Goal: Information Seeking & Learning: Learn about a topic

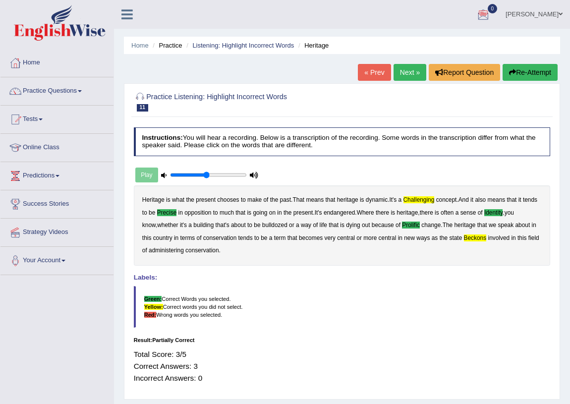
click at [404, 68] on link "Next »" at bounding box center [410, 72] width 33 height 17
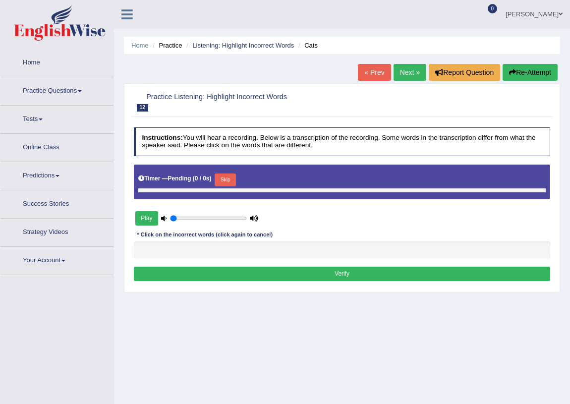
type input "0.5"
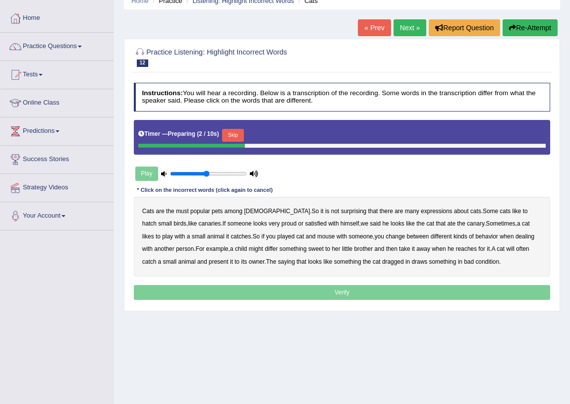
click at [380, 29] on link "« Prev" at bounding box center [374, 27] width 33 height 17
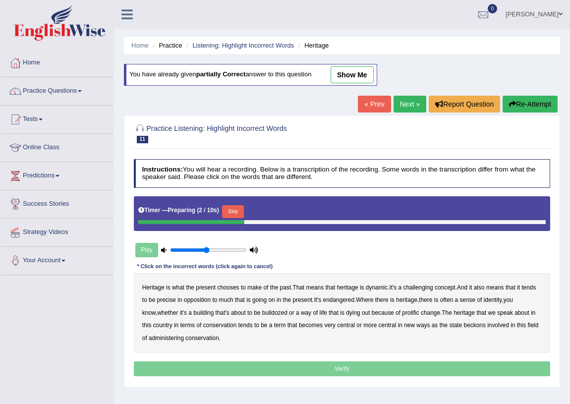
click at [401, 104] on link "Next »" at bounding box center [410, 104] width 33 height 17
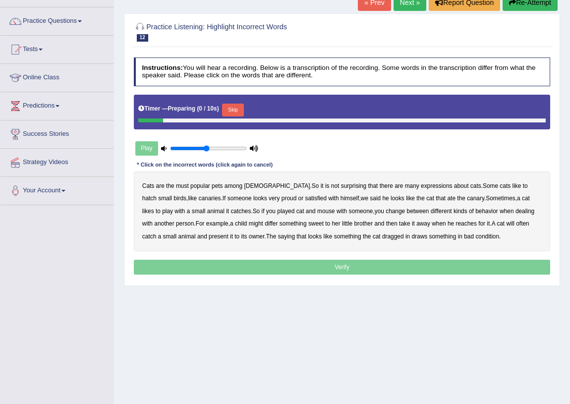
scroll to position [90, 0]
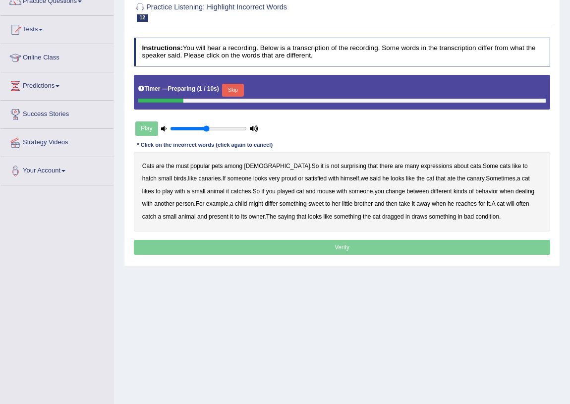
click at [238, 86] on button "Skip" at bounding box center [232, 90] width 21 height 13
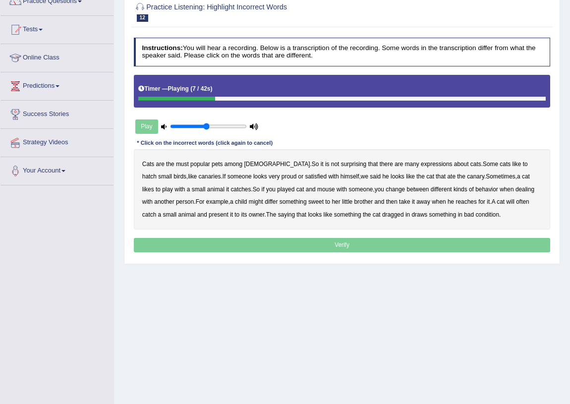
click at [157, 173] on b "hatch" at bounding box center [149, 176] width 14 height 7
click at [265, 200] on b "differ" at bounding box center [271, 201] width 13 height 7
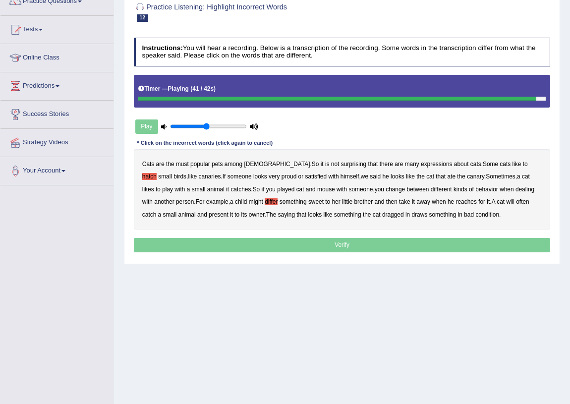
click at [412, 216] on b "draws" at bounding box center [420, 214] width 16 height 7
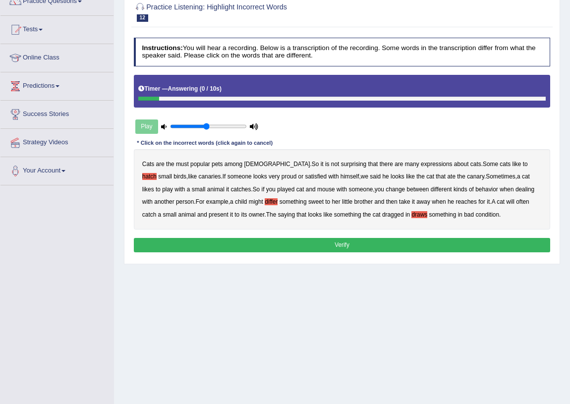
click at [349, 247] on button "Verify" at bounding box center [342, 245] width 417 height 14
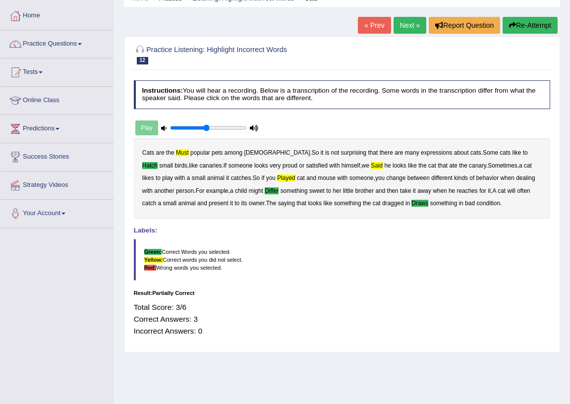
scroll to position [0, 0]
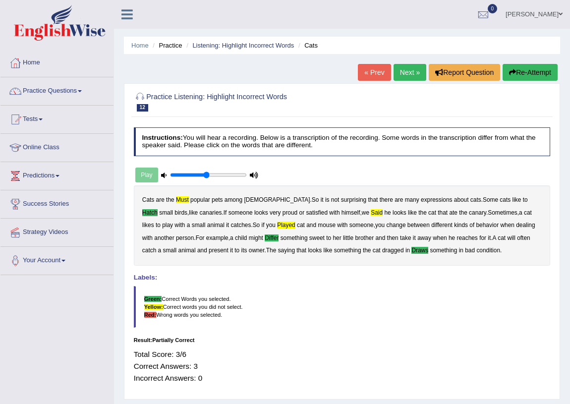
click at [405, 71] on link "Next »" at bounding box center [410, 72] width 33 height 17
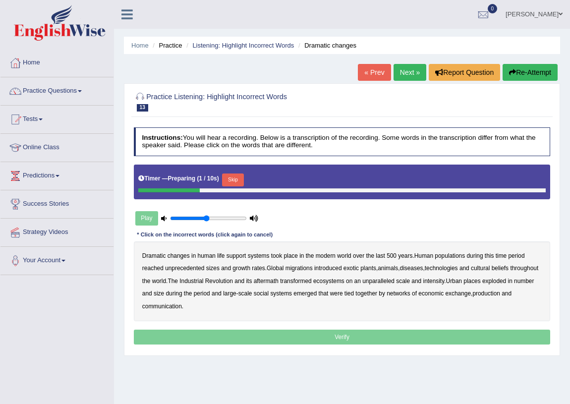
click at [240, 177] on button "Skip" at bounding box center [232, 180] width 21 height 13
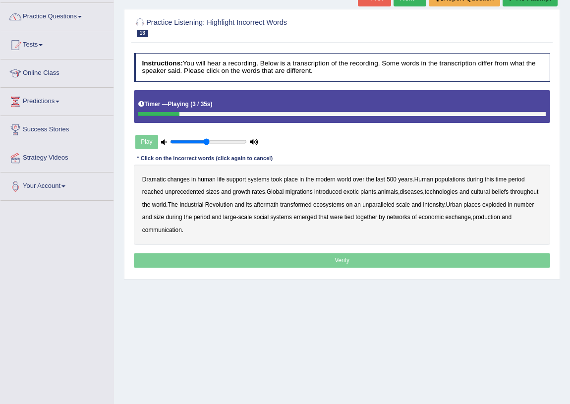
scroll to position [90, 0]
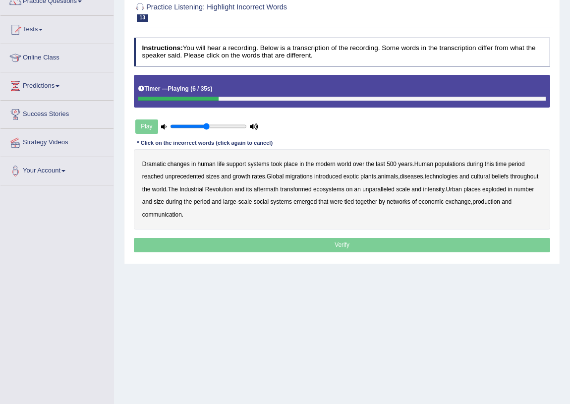
click at [451, 162] on b "populations" at bounding box center [450, 164] width 30 height 7
click at [420, 175] on b "diseases" at bounding box center [411, 176] width 23 height 7
click at [345, 187] on b "ecosystems" at bounding box center [328, 189] width 31 height 7
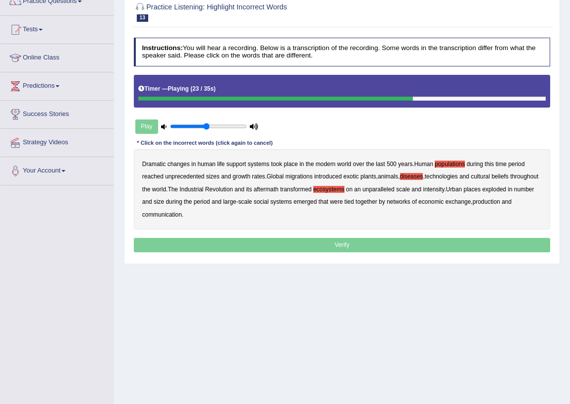
scroll to position [116, 0]
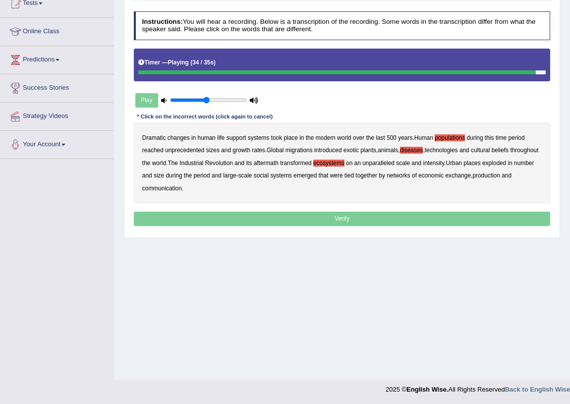
click at [500, 176] on b "production" at bounding box center [487, 175] width 28 height 7
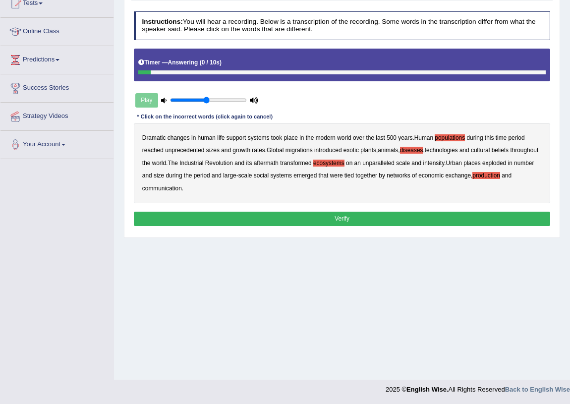
click at [208, 212] on button "Verify" at bounding box center [342, 219] width 417 height 14
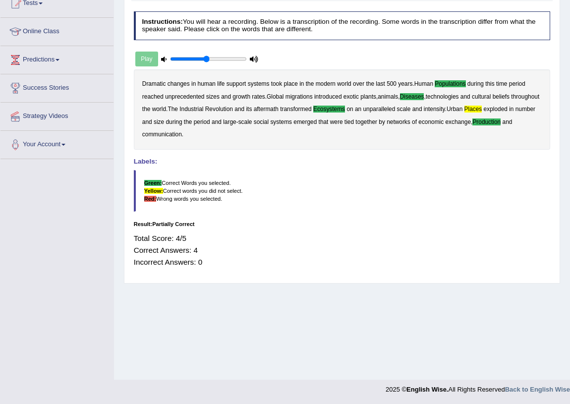
click at [483, 106] on b "places" at bounding box center [474, 109] width 18 height 7
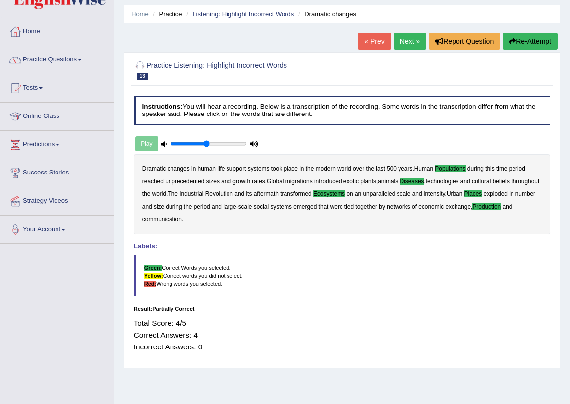
scroll to position [26, 0]
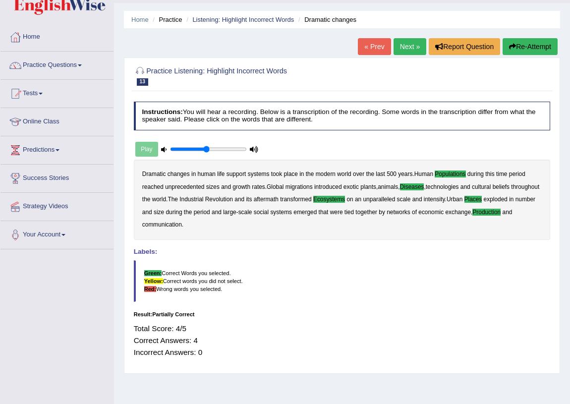
click at [402, 45] on link "Next »" at bounding box center [410, 46] width 33 height 17
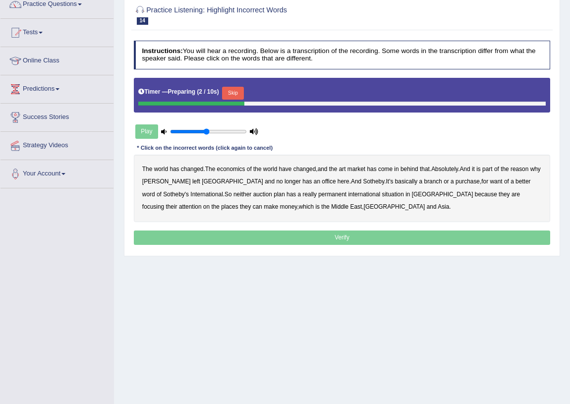
scroll to position [71, 0]
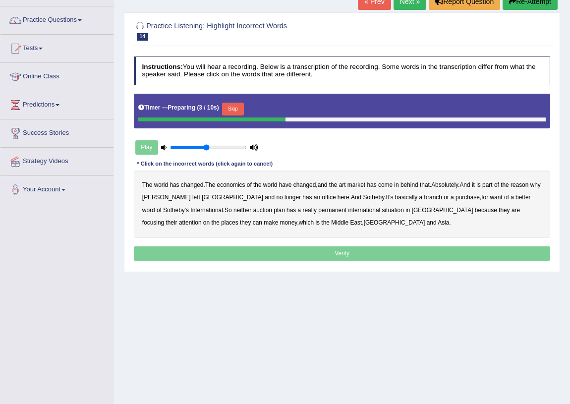
click at [236, 110] on button "Skip" at bounding box center [232, 109] width 21 height 13
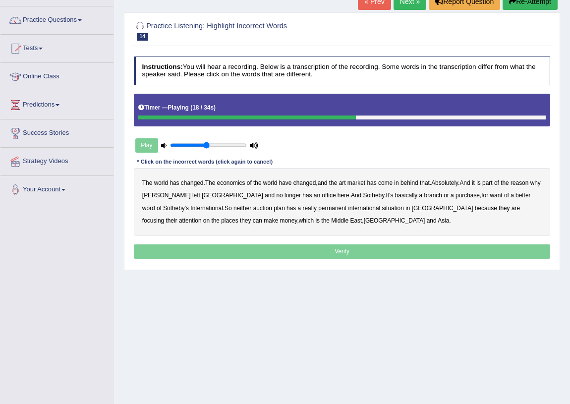
click at [456, 194] on b "purchase" at bounding box center [468, 195] width 24 height 7
click at [274, 207] on b "plan" at bounding box center [279, 208] width 11 height 7
click at [348, 208] on b "international" at bounding box center [364, 208] width 32 height 7
click at [348, 209] on b "international" at bounding box center [364, 208] width 32 height 7
click at [382, 208] on b "situation" at bounding box center [393, 208] width 22 height 7
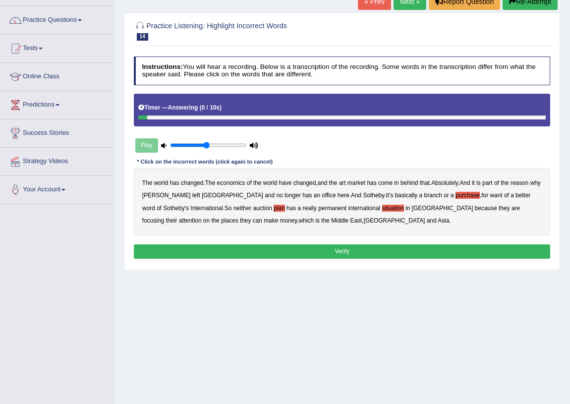
click at [287, 247] on button "Verify" at bounding box center [342, 252] width 417 height 14
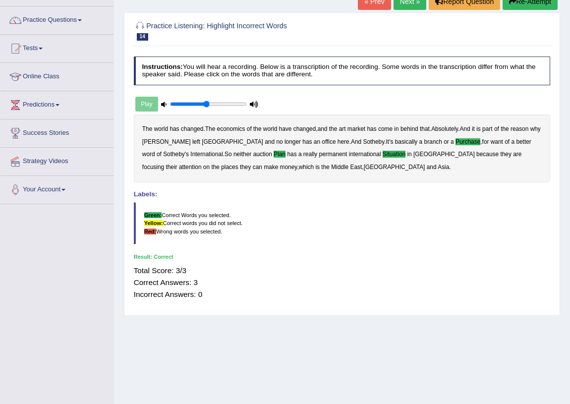
click at [405, 4] on link "Next »" at bounding box center [410, 1] width 33 height 17
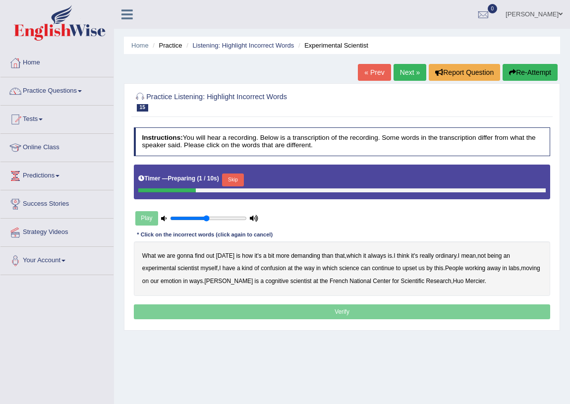
click at [239, 180] on button "Skip" at bounding box center [232, 180] width 21 height 13
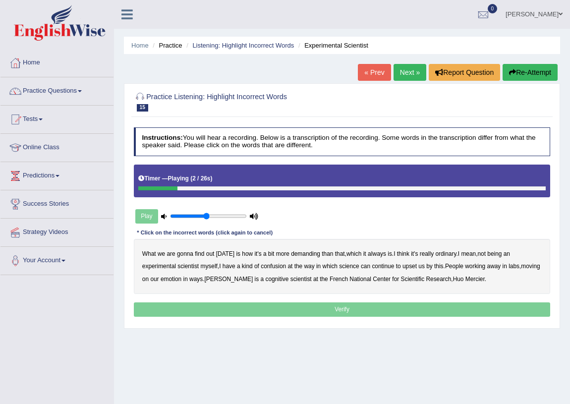
scroll to position [45, 0]
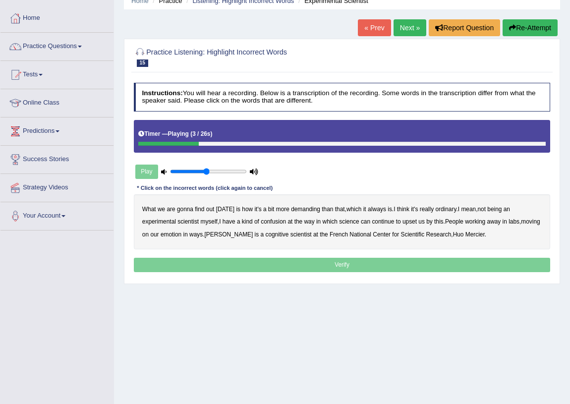
click at [300, 209] on b "demanding" at bounding box center [305, 209] width 29 height 7
click at [443, 208] on b "ordinary" at bounding box center [446, 209] width 21 height 7
click at [276, 222] on b "confusion" at bounding box center [273, 221] width 25 height 7
click at [406, 223] on b "upset" at bounding box center [410, 221] width 14 height 7
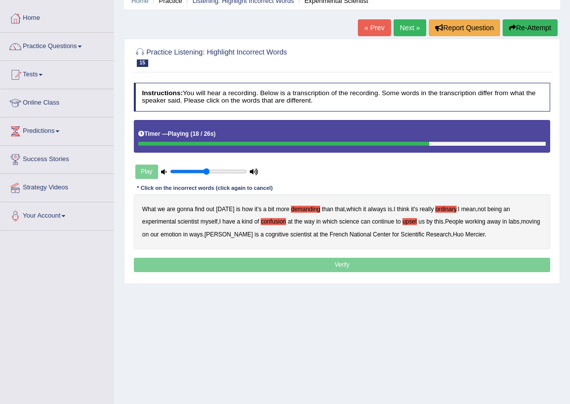
click at [182, 234] on b "emotion" at bounding box center [171, 234] width 21 height 7
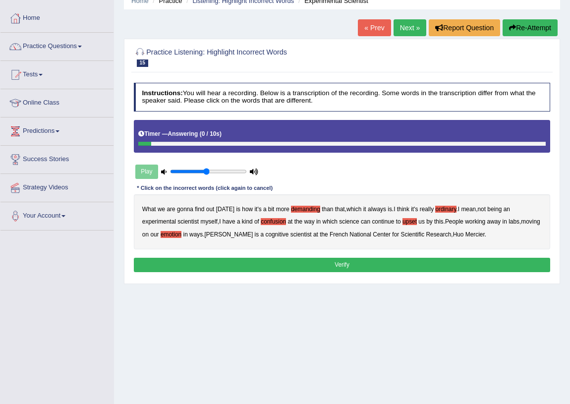
click at [366, 262] on button "Verify" at bounding box center [342, 265] width 417 height 14
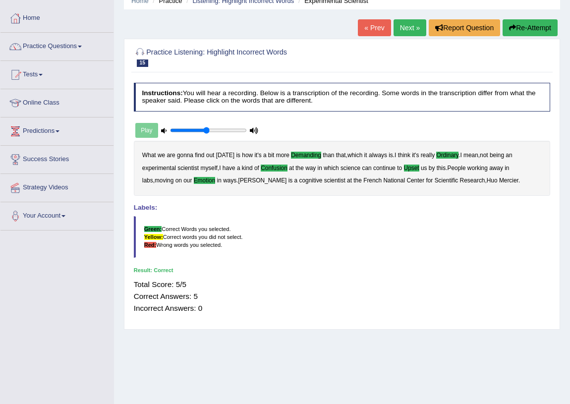
click at [403, 29] on link "Next »" at bounding box center [410, 27] width 33 height 17
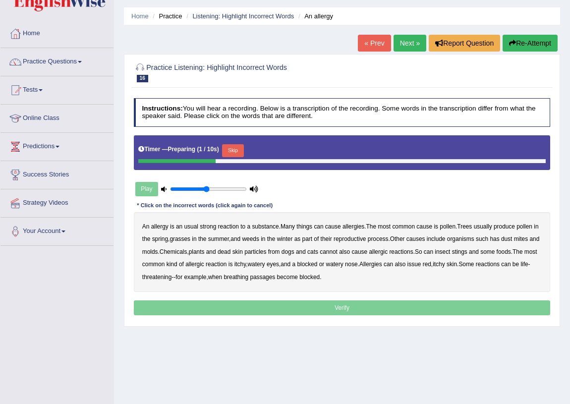
scroll to position [45, 0]
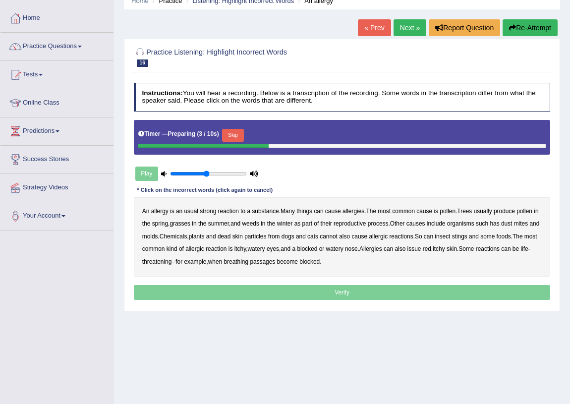
click at [240, 131] on button "Skip" at bounding box center [232, 135] width 21 height 13
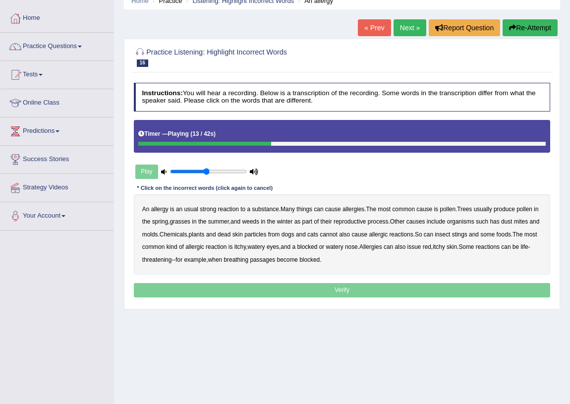
click at [293, 220] on b "winter" at bounding box center [285, 221] width 16 height 7
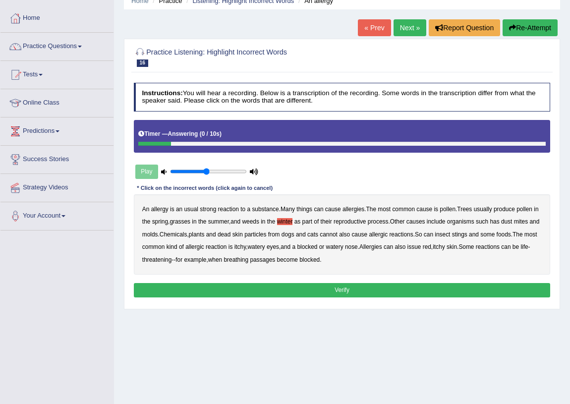
click at [312, 292] on button "Verify" at bounding box center [342, 290] width 417 height 14
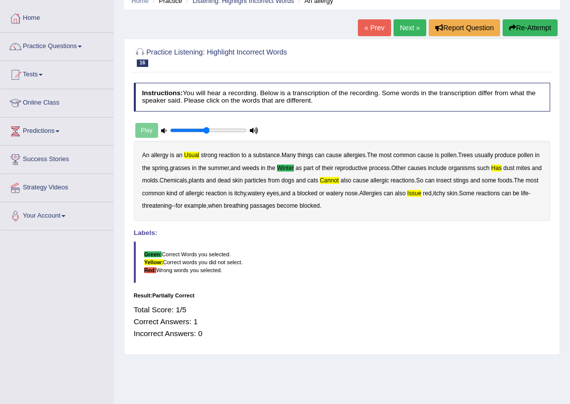
click at [536, 26] on button "Re-Attempt" at bounding box center [530, 27] width 55 height 17
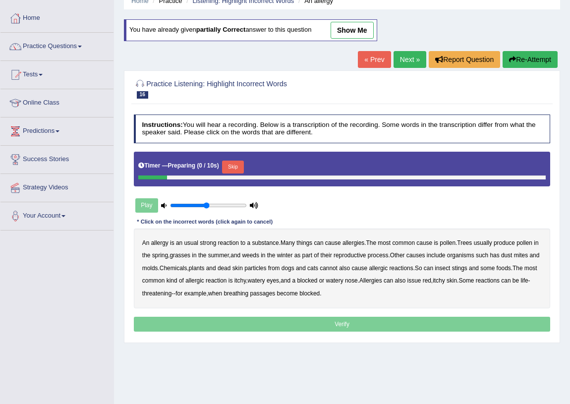
click at [234, 163] on button "Skip" at bounding box center [232, 167] width 21 height 13
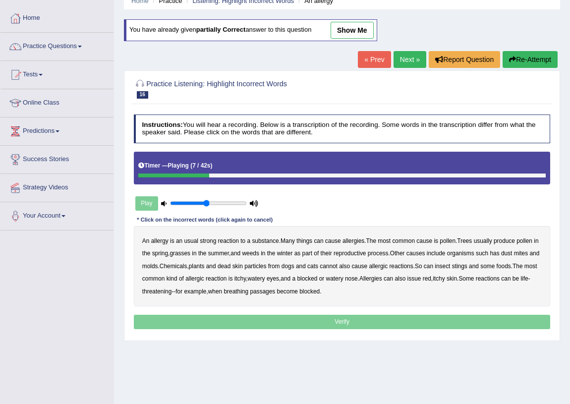
click at [390, 241] on b "most" at bounding box center [384, 241] width 13 height 7
click at [291, 252] on b "winter" at bounding box center [285, 253] width 16 height 7
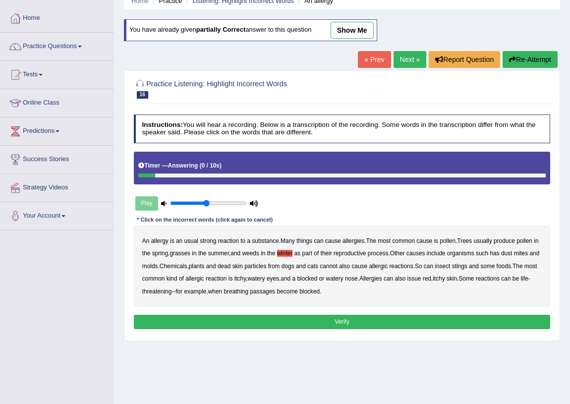
click at [262, 316] on button "Verify" at bounding box center [342, 322] width 417 height 14
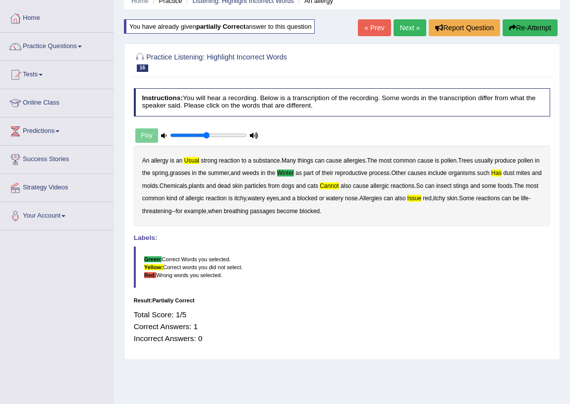
click at [193, 159] on b "usual" at bounding box center [191, 160] width 15 height 7
click at [502, 174] on b "has" at bounding box center [497, 173] width 10 height 7
click at [534, 24] on button "Re-Attempt" at bounding box center [530, 27] width 55 height 17
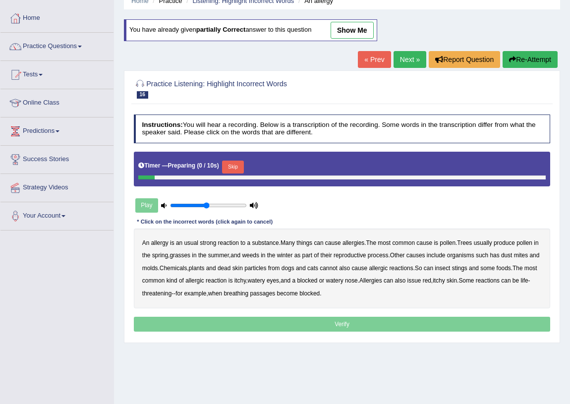
click at [237, 166] on button "Skip" at bounding box center [232, 167] width 21 height 13
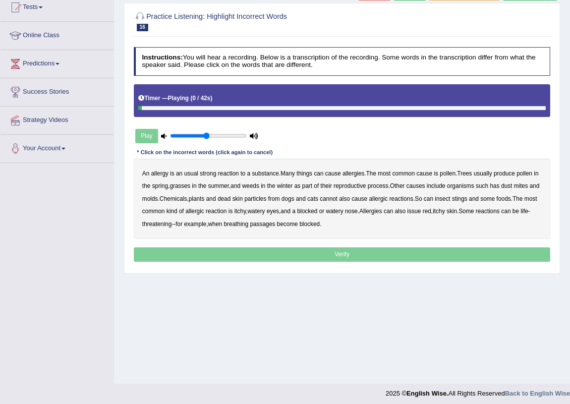
scroll to position [116, 0]
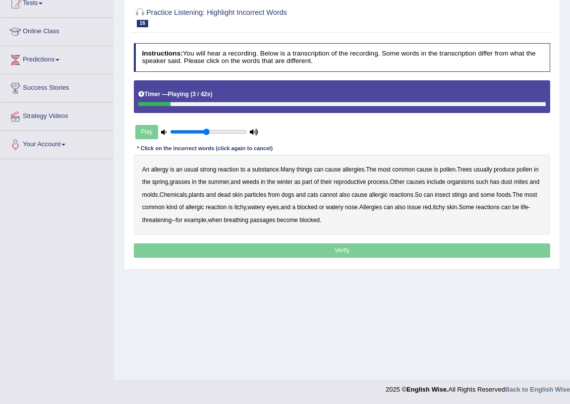
click at [188, 169] on b "usual" at bounding box center [191, 169] width 14 height 7
click at [293, 180] on b "winter" at bounding box center [285, 182] width 16 height 7
click at [499, 180] on b "has" at bounding box center [494, 182] width 9 height 7
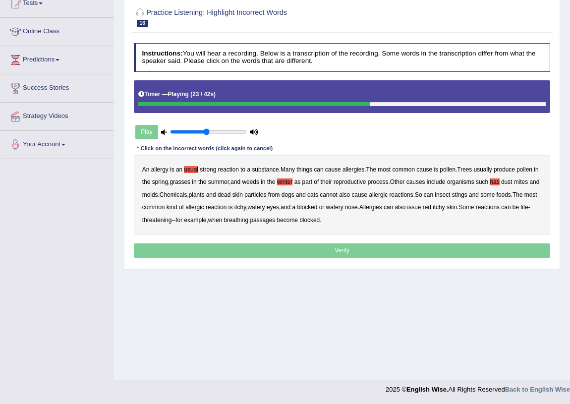
click at [338, 193] on b "cannot" at bounding box center [329, 194] width 18 height 7
click at [422, 207] on b "issue" at bounding box center [415, 207] width 14 height 7
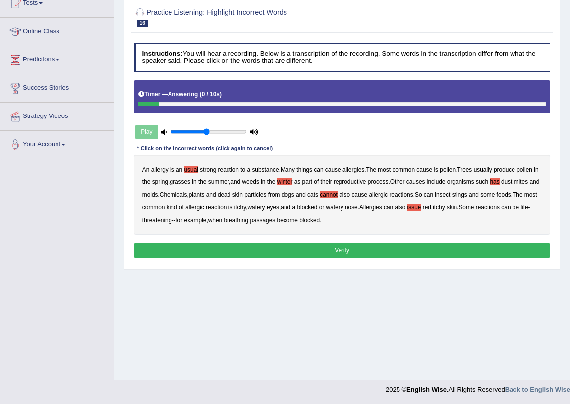
click at [238, 252] on button "Verify" at bounding box center [342, 251] width 417 height 14
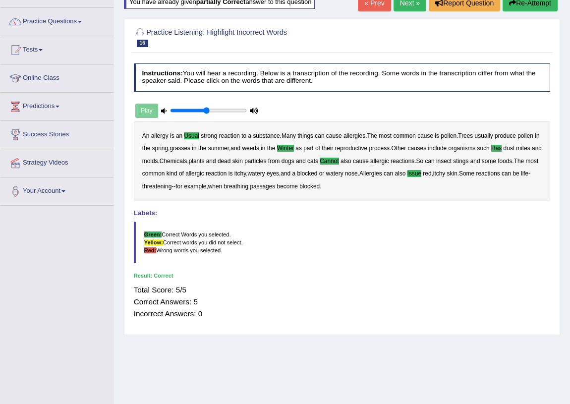
scroll to position [0, 0]
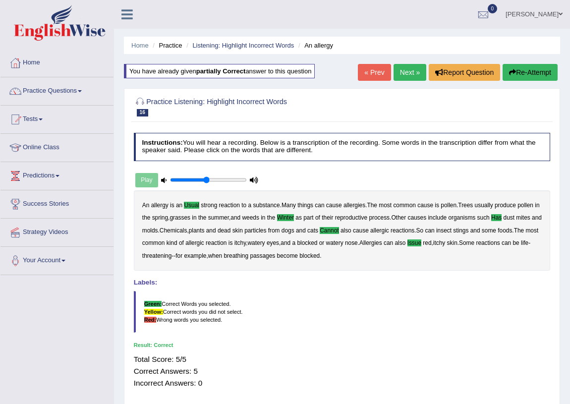
click at [412, 75] on link "Next »" at bounding box center [410, 72] width 33 height 17
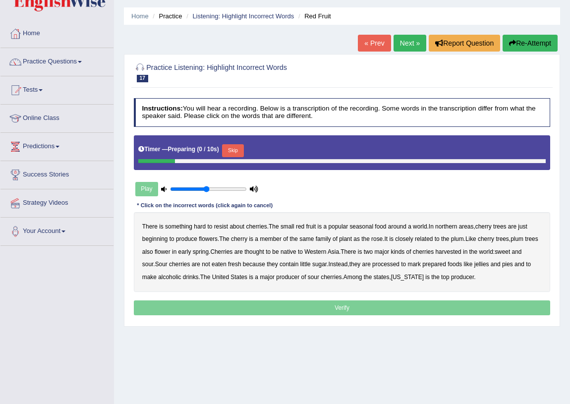
scroll to position [90, 0]
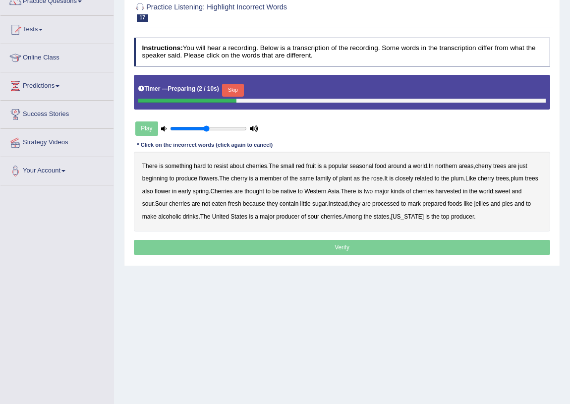
click at [238, 87] on button "Skip" at bounding box center [232, 90] width 21 height 13
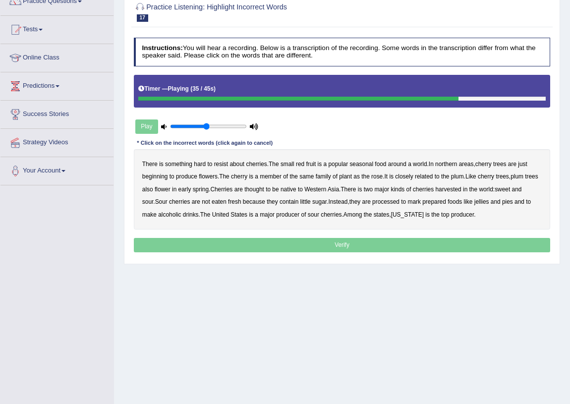
click at [421, 201] on b "mark" at bounding box center [414, 201] width 13 height 7
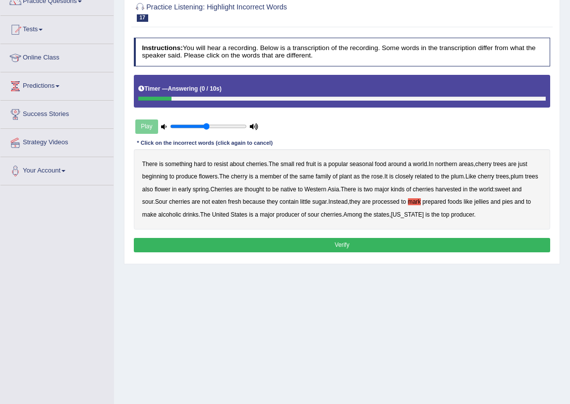
click at [370, 240] on button "Verify" at bounding box center [342, 245] width 417 height 14
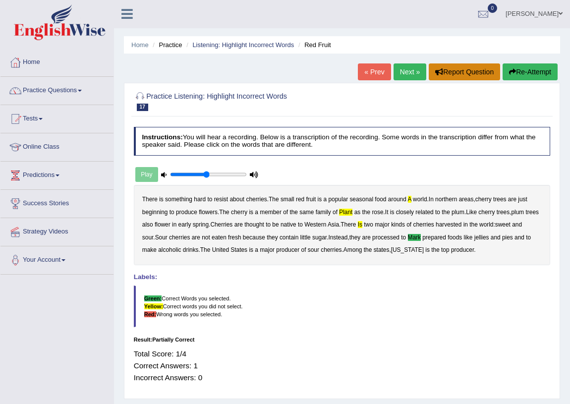
scroll to position [0, 0]
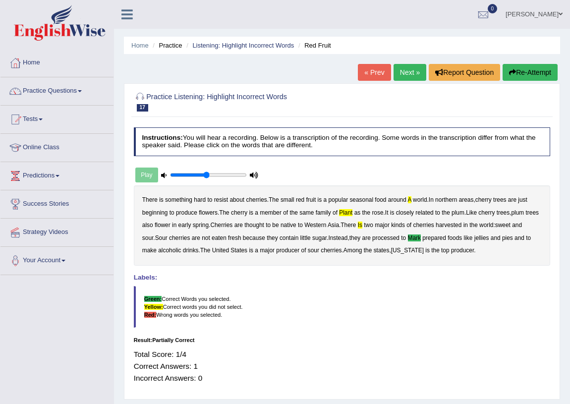
click at [525, 73] on button "Re-Attempt" at bounding box center [530, 72] width 55 height 17
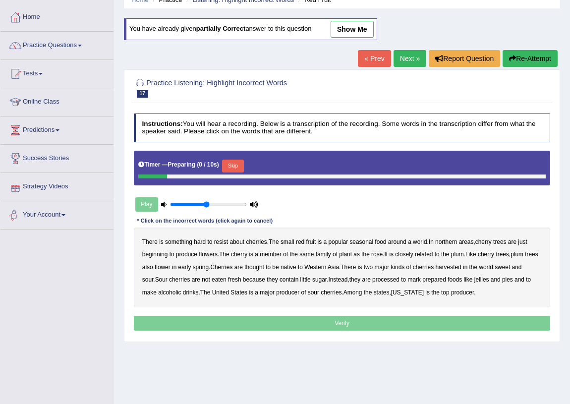
scroll to position [90, 0]
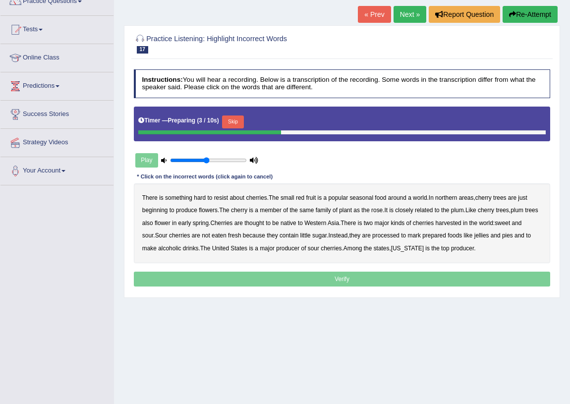
click at [236, 123] on button "Skip" at bounding box center [232, 122] width 21 height 13
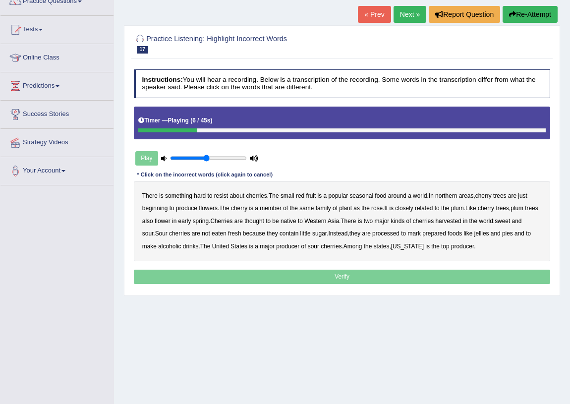
click at [415, 195] on b "world" at bounding box center [420, 195] width 14 height 7
click at [413, 195] on div "There is something hard to resist about cherries . The small red fruit is a pop…" at bounding box center [342, 221] width 417 height 80
click at [412, 195] on b "a" at bounding box center [409, 195] width 3 height 7
click at [416, 195] on b "world" at bounding box center [420, 195] width 14 height 7
click at [347, 208] on b "plant" at bounding box center [345, 208] width 13 height 7
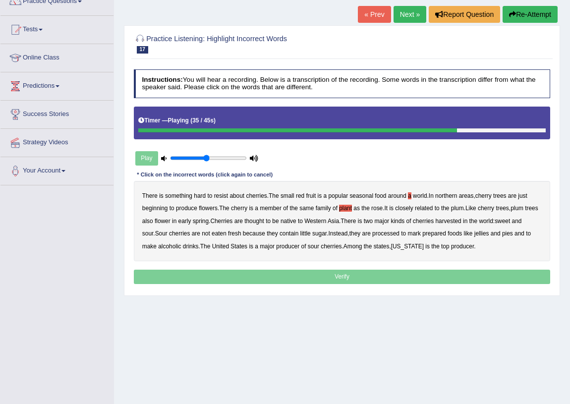
click at [417, 233] on b "mark" at bounding box center [414, 233] width 13 height 7
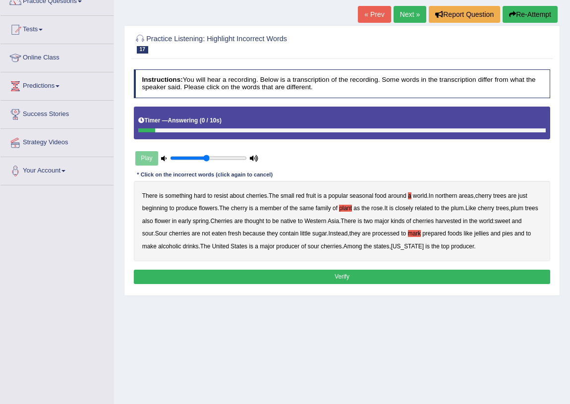
click at [335, 282] on button "Verify" at bounding box center [342, 277] width 417 height 14
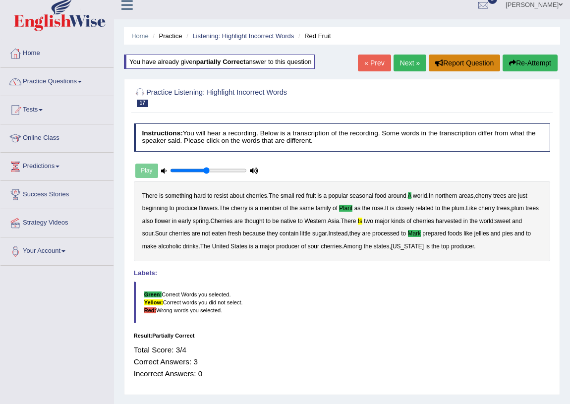
scroll to position [0, 0]
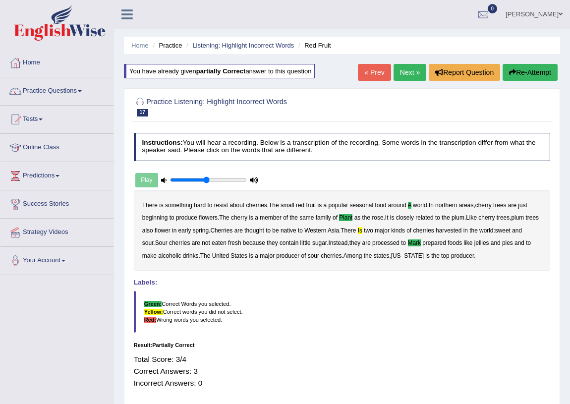
click at [407, 66] on link "Next »" at bounding box center [410, 72] width 33 height 17
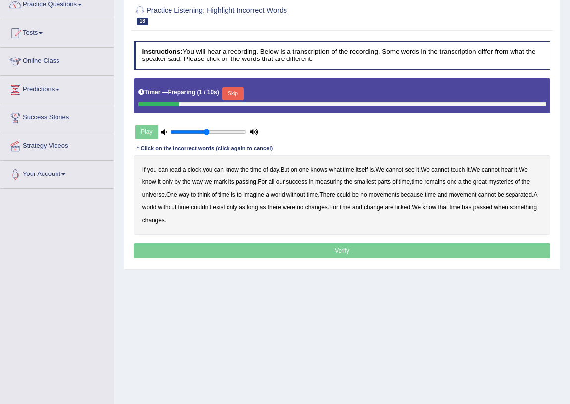
scroll to position [90, 0]
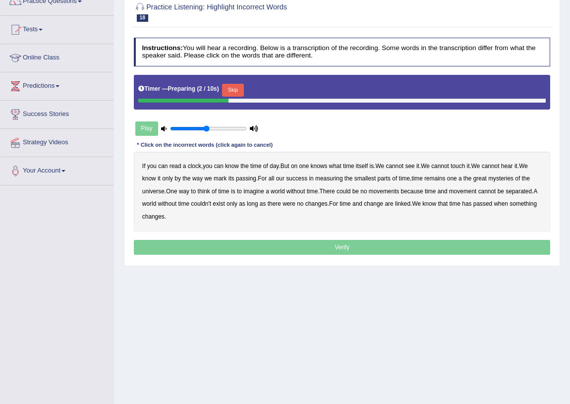
click at [233, 89] on button "Skip" at bounding box center [232, 90] width 21 height 13
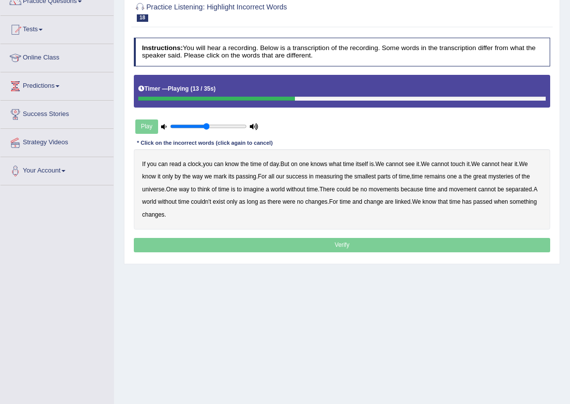
click at [298, 177] on b "success" at bounding box center [296, 176] width 21 height 7
click at [304, 177] on b "success" at bounding box center [296, 176] width 21 height 7
click at [214, 189] on b "of" at bounding box center [214, 189] width 5 height 7
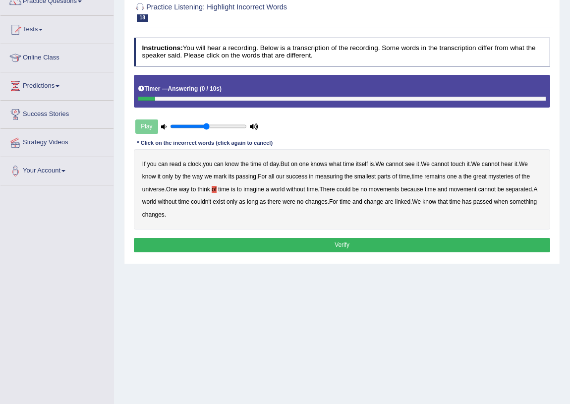
click at [214, 241] on button "Verify" at bounding box center [342, 245] width 417 height 14
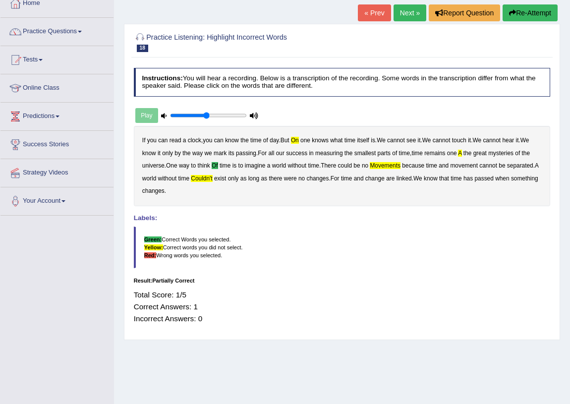
scroll to position [45, 0]
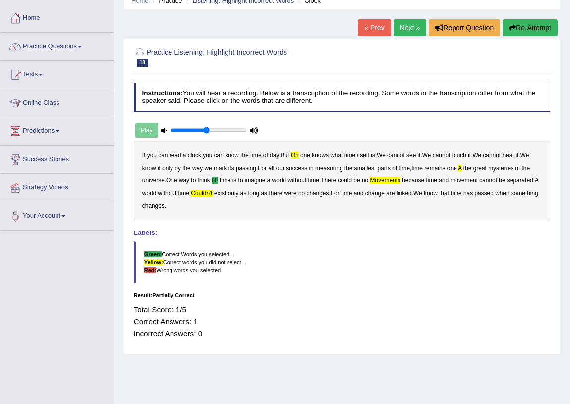
click at [462, 166] on b "a" at bounding box center [459, 168] width 3 height 7
click at [526, 28] on button "Re-Attempt" at bounding box center [530, 27] width 55 height 17
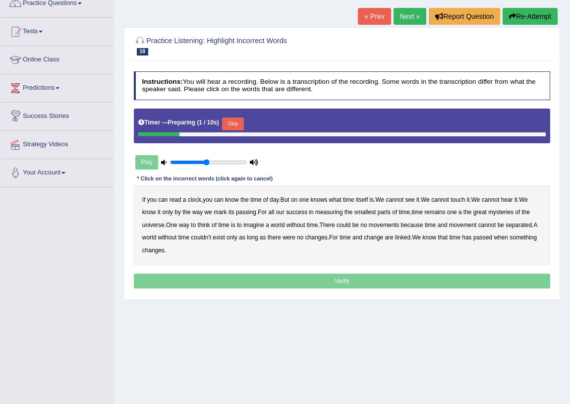
scroll to position [90, 0]
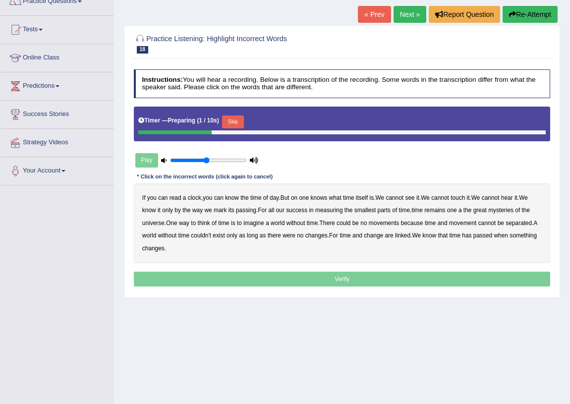
click at [239, 124] on button "Skip" at bounding box center [232, 122] width 21 height 13
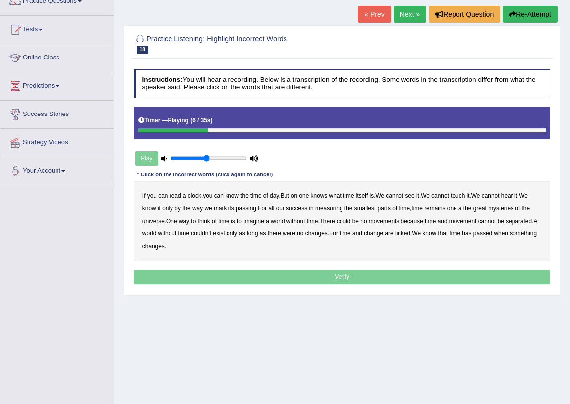
click at [296, 195] on b "on" at bounding box center [294, 195] width 6 height 7
click at [219, 219] on div "If you can read a clock , you can know the time of day . But on one knows what …" at bounding box center [342, 221] width 417 height 80
click at [216, 219] on b "of" at bounding box center [214, 221] width 5 height 7
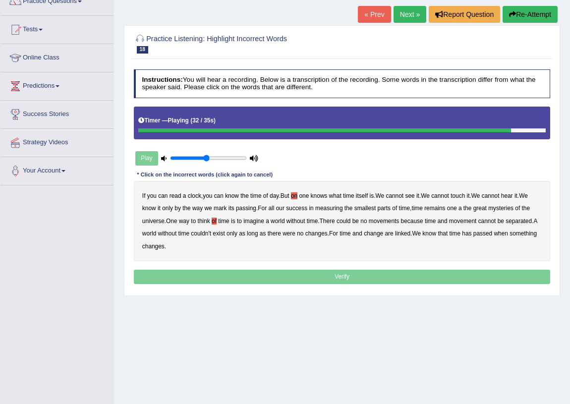
click at [288, 234] on b "were" at bounding box center [289, 233] width 13 height 7
click at [289, 234] on b "were" at bounding box center [289, 233] width 13 height 7
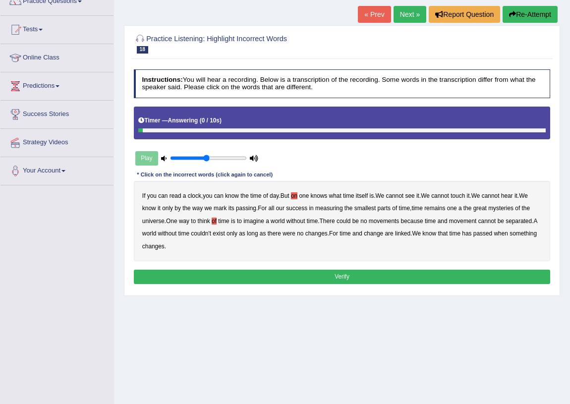
click at [332, 278] on button "Verify" at bounding box center [342, 277] width 417 height 14
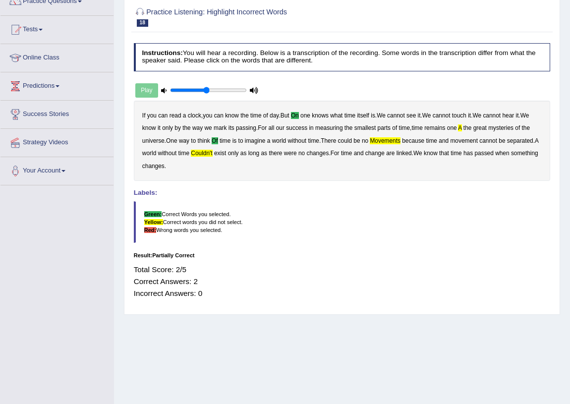
scroll to position [0, 0]
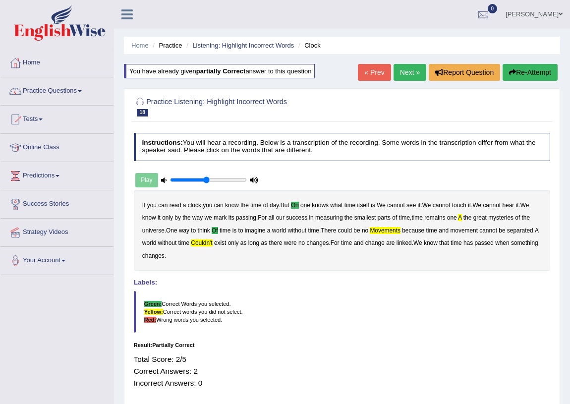
click at [517, 76] on button "Re-Attempt" at bounding box center [530, 72] width 55 height 17
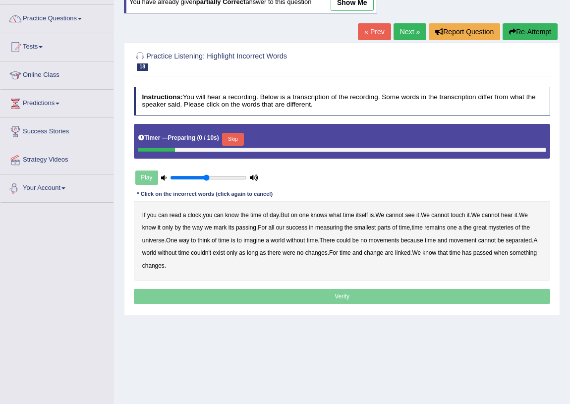
scroll to position [90, 0]
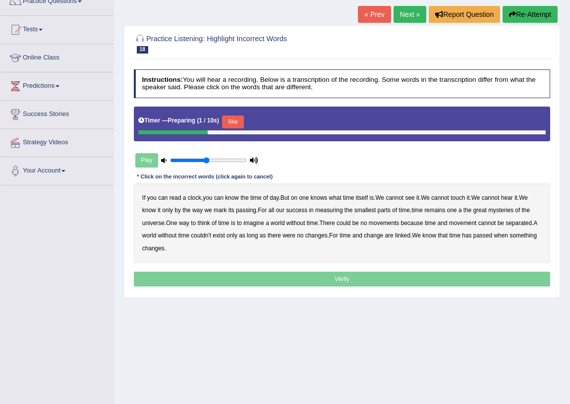
click at [233, 123] on button "Skip" at bounding box center [232, 122] width 21 height 13
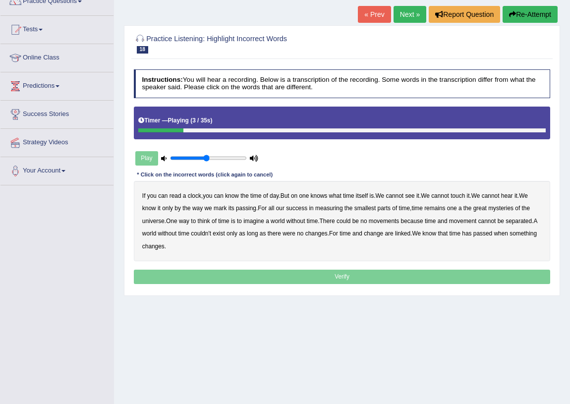
click at [297, 195] on b "on" at bounding box center [294, 195] width 6 height 7
click at [462, 207] on b "a" at bounding box center [460, 208] width 3 height 7
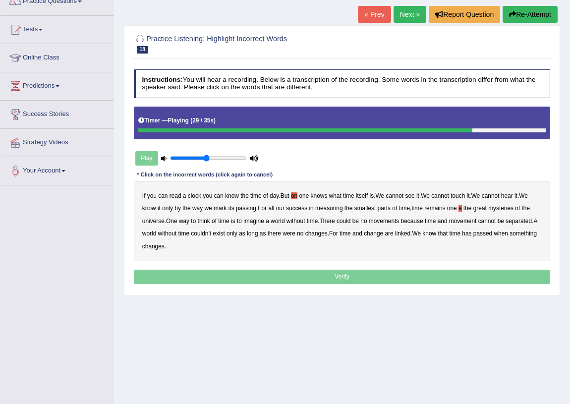
click at [202, 231] on b "couldn't" at bounding box center [201, 233] width 20 height 7
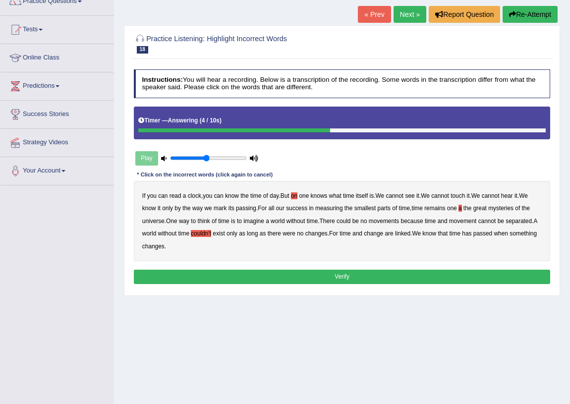
click at [243, 279] on button "Verify" at bounding box center [342, 277] width 417 height 14
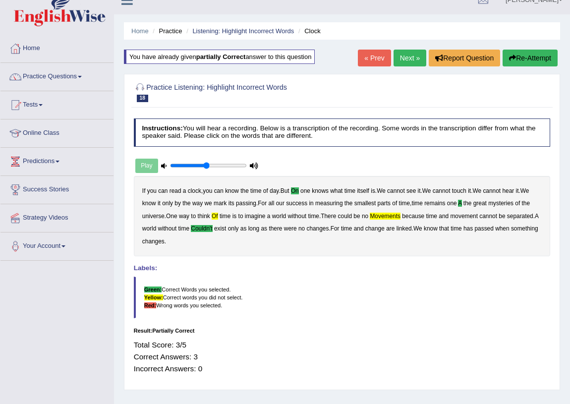
scroll to position [0, 0]
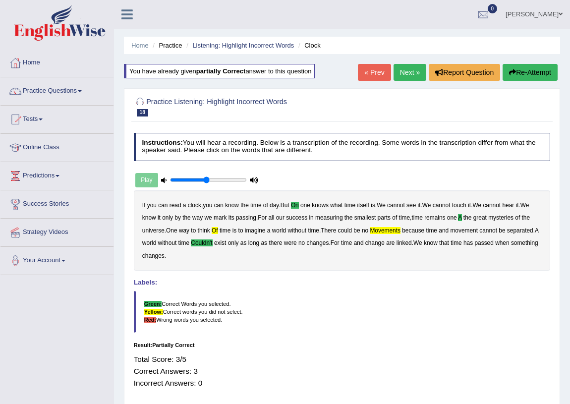
click at [403, 71] on link "Next »" at bounding box center [410, 72] width 33 height 17
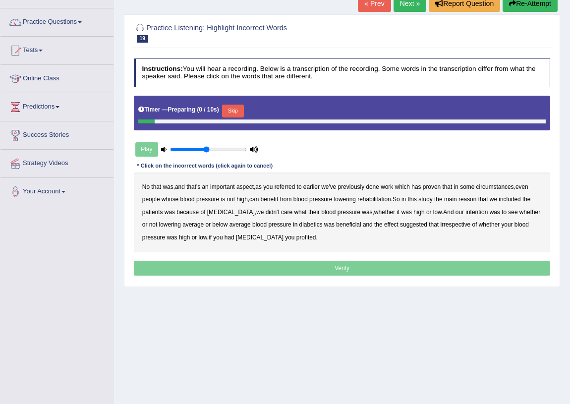
scroll to position [90, 0]
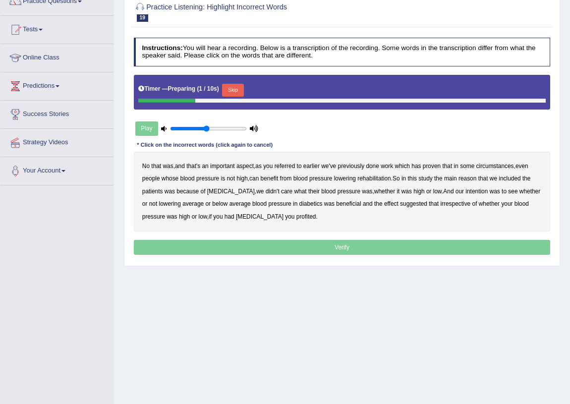
click at [229, 86] on button "Skip" at bounding box center [232, 90] width 21 height 13
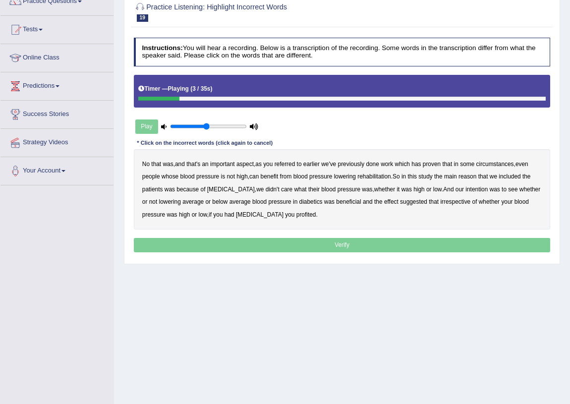
click at [283, 163] on b "referred" at bounding box center [285, 164] width 21 height 7
click at [486, 162] on b "circumstances" at bounding box center [496, 164] width 38 height 7
click at [366, 175] on b "rehabilitation" at bounding box center [374, 176] width 33 height 7
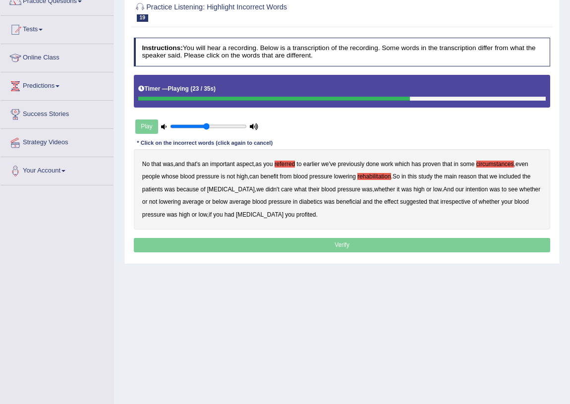
click at [466, 189] on b "intention" at bounding box center [477, 189] width 22 height 7
click at [384, 201] on b "effect" at bounding box center [391, 201] width 14 height 7
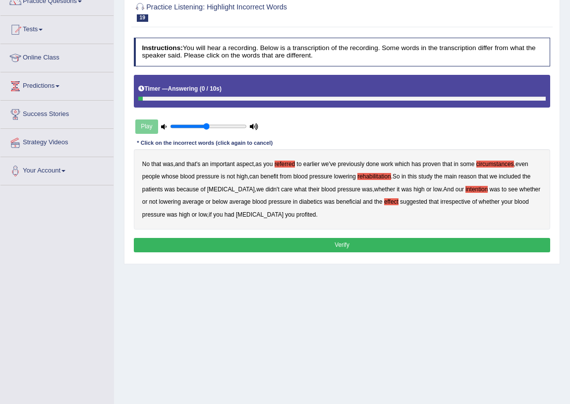
click at [297, 215] on b "profited" at bounding box center [307, 214] width 20 height 7
click at [256, 243] on button "Verify" at bounding box center [342, 245] width 417 height 14
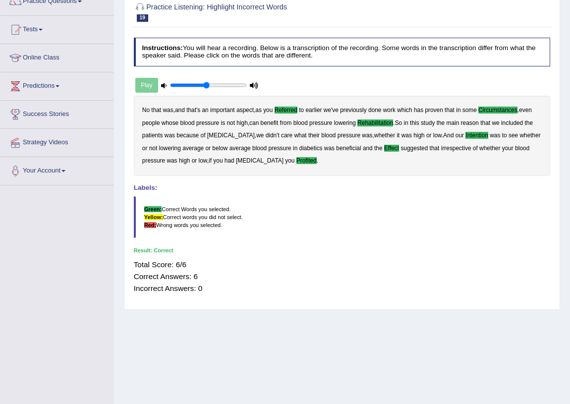
scroll to position [45, 0]
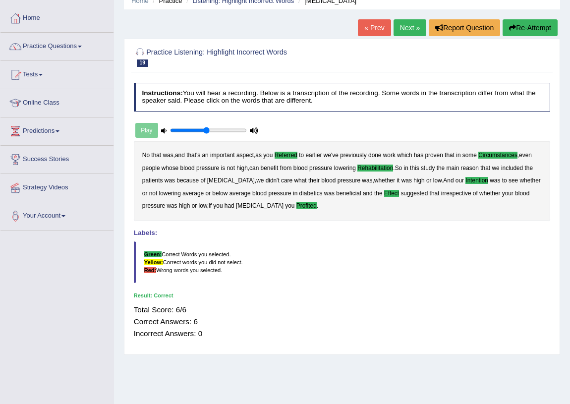
click at [403, 30] on link "Next »" at bounding box center [410, 27] width 33 height 17
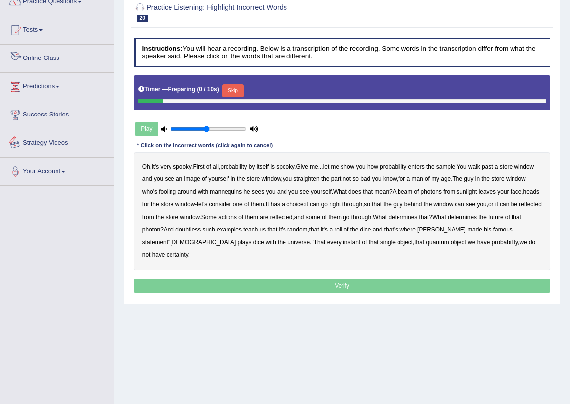
scroll to position [90, 0]
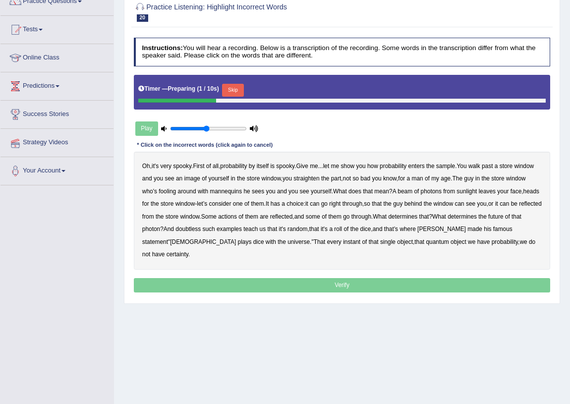
click at [234, 84] on button "Skip" at bounding box center [232, 90] width 21 height 13
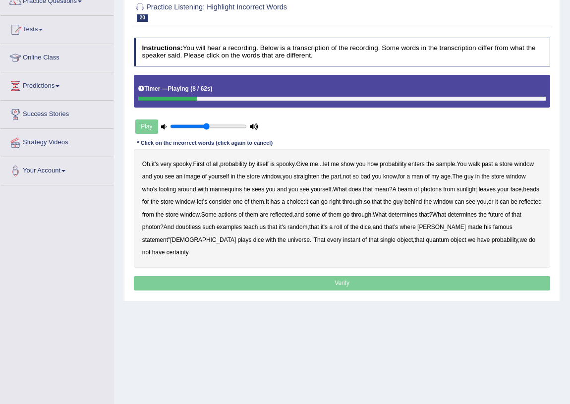
click at [445, 162] on b "sample" at bounding box center [446, 164] width 19 height 7
click at [481, 161] on b "walk" at bounding box center [475, 164] width 12 height 7
click at [413, 187] on b "beam" at bounding box center [405, 189] width 15 height 7
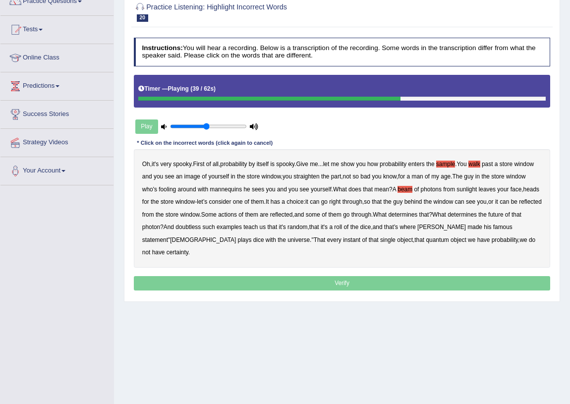
click at [237, 213] on b "actions" at bounding box center [227, 214] width 19 height 7
click at [201, 225] on b "doubtless" at bounding box center [188, 227] width 25 height 7
click at [342, 228] on b "roll" at bounding box center [338, 227] width 8 height 7
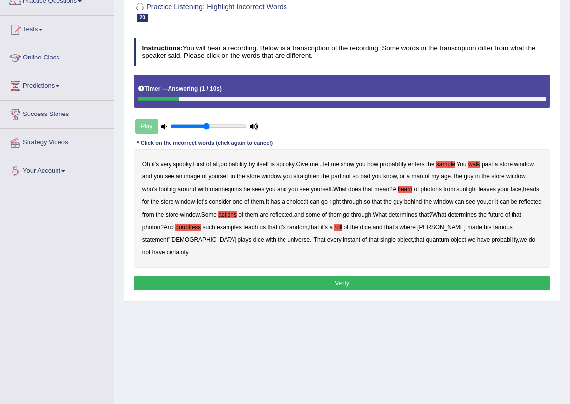
click at [491, 276] on button "Verify" at bounding box center [342, 283] width 417 height 14
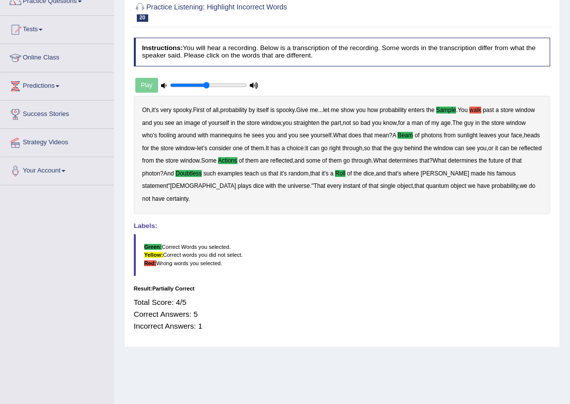
click at [482, 108] on b "walk" at bounding box center [476, 110] width 12 height 7
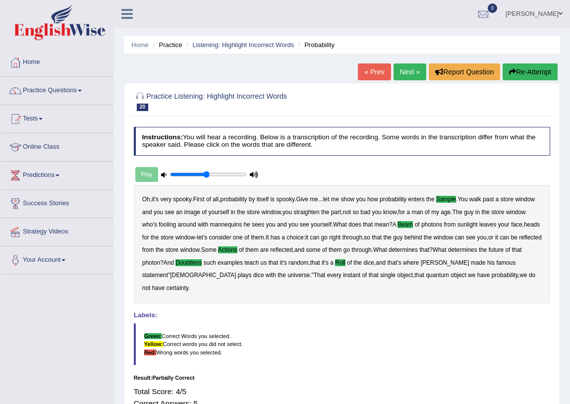
scroll to position [0, 0]
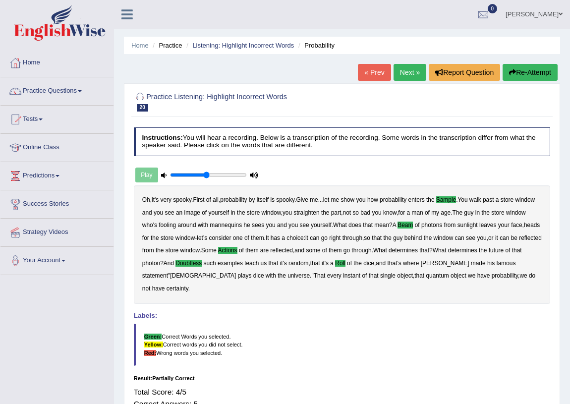
click at [405, 80] on link "Next »" at bounding box center [410, 72] width 33 height 17
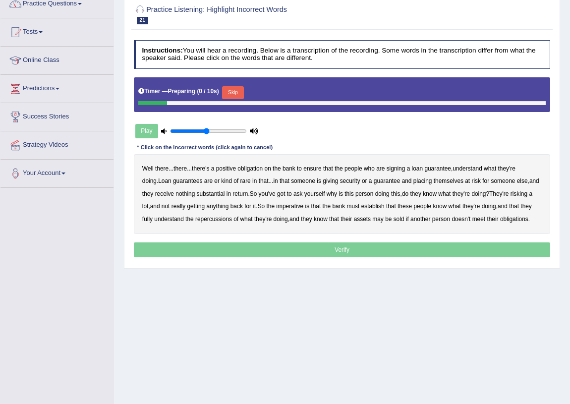
scroll to position [90, 0]
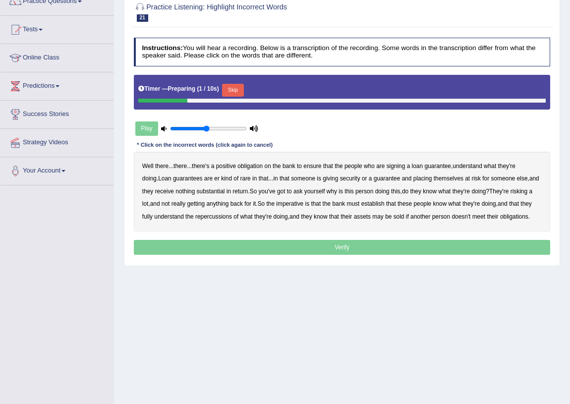
click at [227, 89] on button "Skip" at bounding box center [232, 90] width 21 height 13
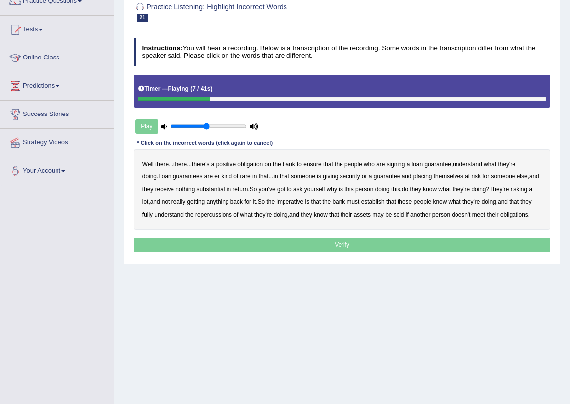
click at [473, 164] on b "understand" at bounding box center [468, 164] width 30 height 7
click at [241, 176] on b "rare" at bounding box center [246, 176] width 10 height 7
click at [207, 190] on b "substantial" at bounding box center [211, 189] width 28 height 7
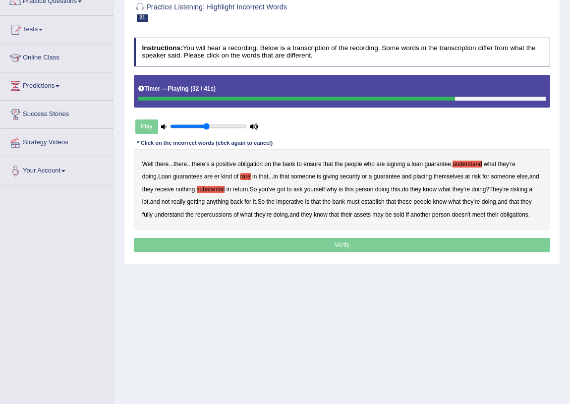
click at [362, 200] on b "establish" at bounding box center [373, 201] width 23 height 7
click at [196, 214] on b "repercussions" at bounding box center [213, 214] width 37 height 7
click at [354, 213] on b "assets" at bounding box center [362, 214] width 17 height 7
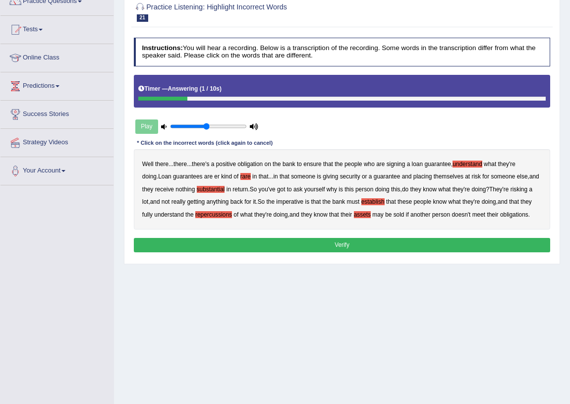
click at [402, 249] on button "Verify" at bounding box center [342, 245] width 417 height 14
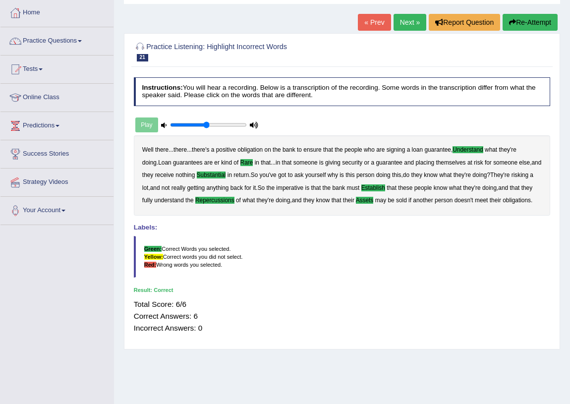
scroll to position [0, 0]
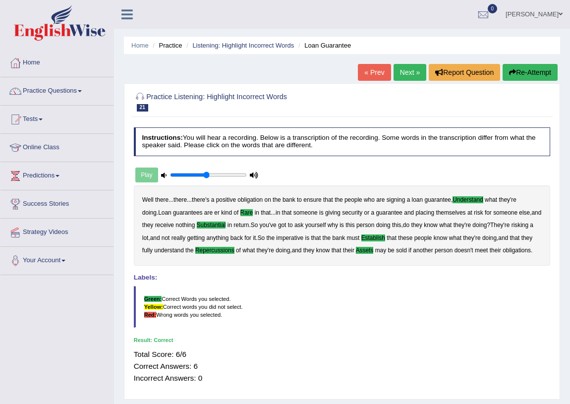
click at [408, 63] on div "Home Practice Listening: Highlight Incorrect Words Loan Guarantee « Prev Next »…" at bounding box center [342, 248] width 456 height 496
click at [69, 90] on link "Practice Questions" at bounding box center [56, 89] width 113 height 25
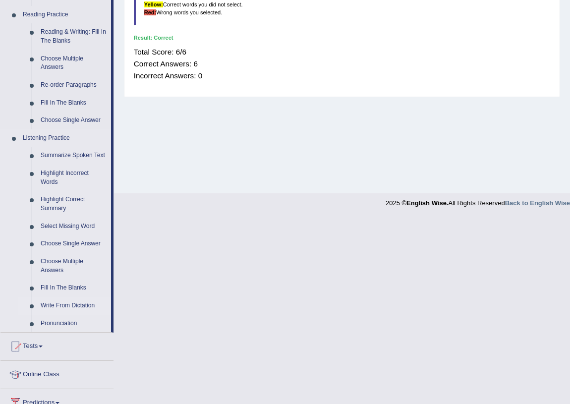
scroll to position [315, 0]
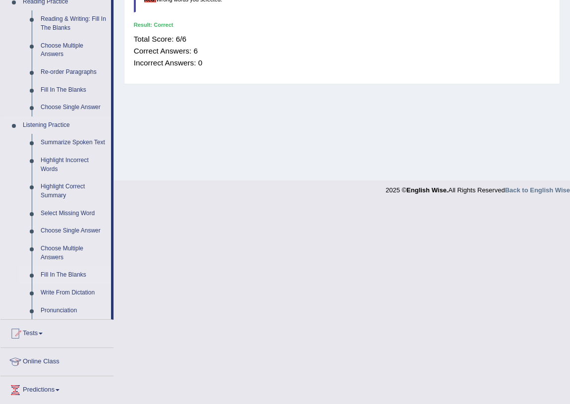
click at [61, 273] on link "Fill In The Blanks" at bounding box center [73, 275] width 75 height 18
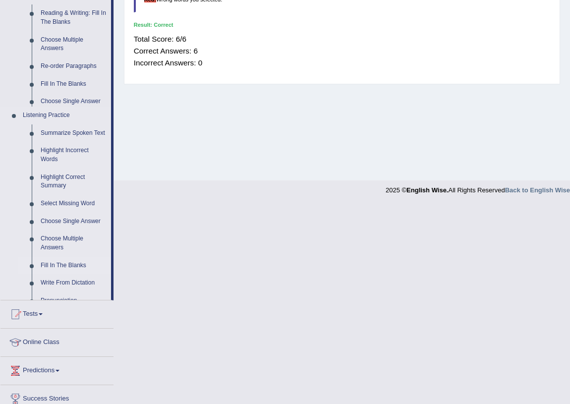
scroll to position [116, 0]
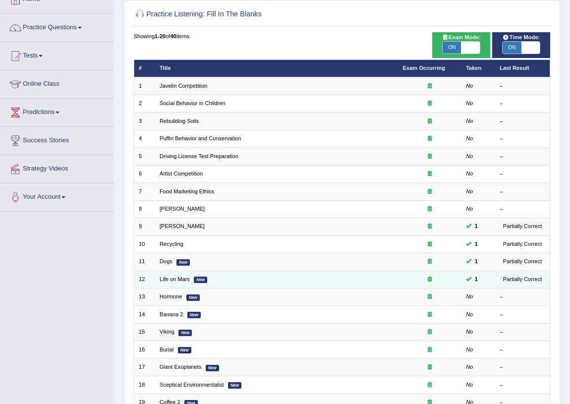
scroll to position [168, 0]
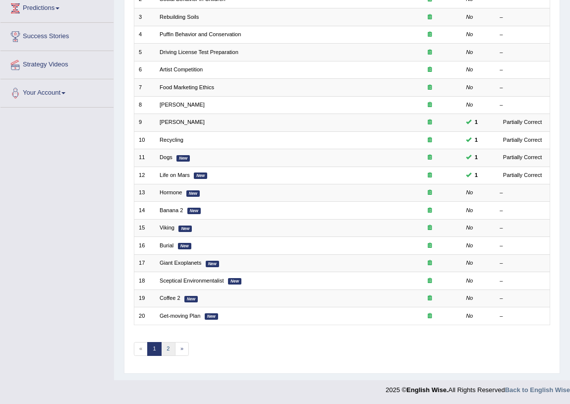
click at [173, 351] on link "2" at bounding box center [168, 349] width 14 height 14
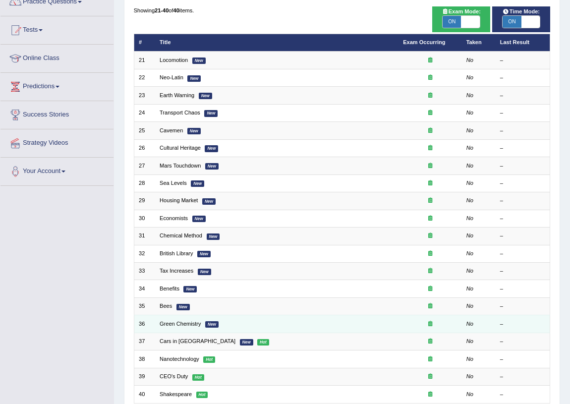
scroll to position [135, 0]
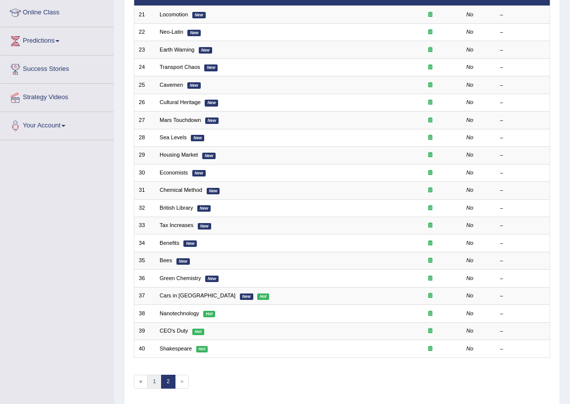
click at [148, 377] on link "1" at bounding box center [154, 382] width 14 height 14
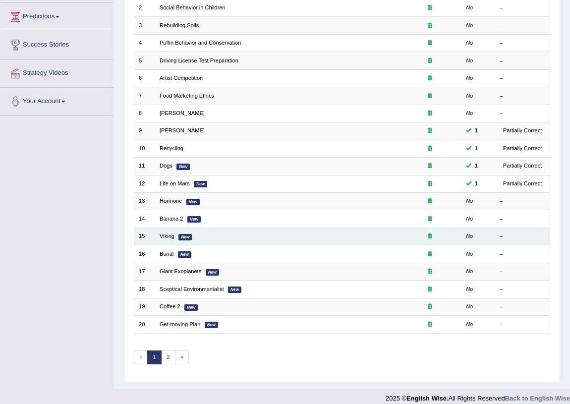
scroll to position [168, 0]
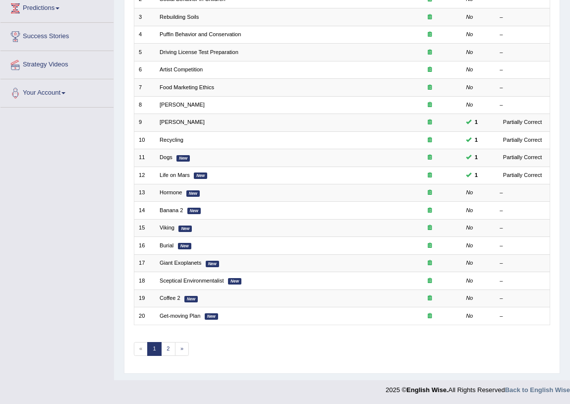
click at [25, 280] on div "Toggle navigation Home Practice Questions Speaking Practice Read Aloud Repeat S…" at bounding box center [285, 116] width 570 height 568
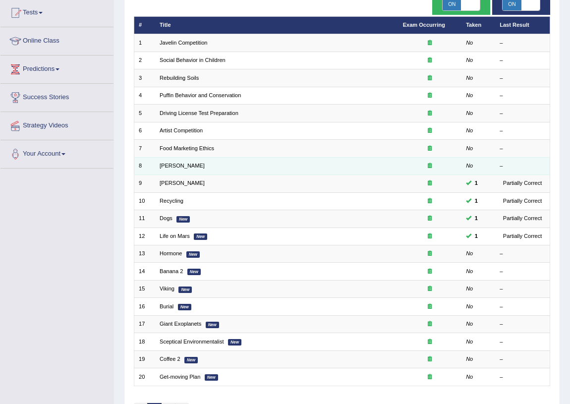
scroll to position [32, 0]
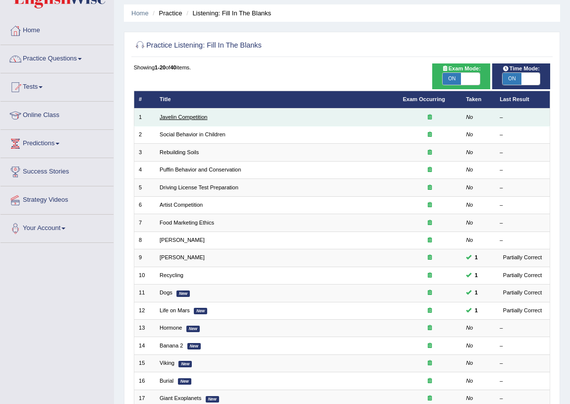
click at [182, 115] on link "Javelin Competition" at bounding box center [184, 117] width 48 height 6
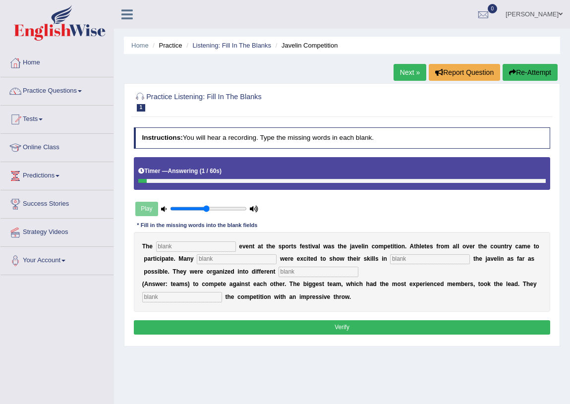
click at [224, 250] on input "text" at bounding box center [196, 247] width 80 height 10
type input "biggest"
click at [238, 263] on input "text" at bounding box center [237, 259] width 80 height 10
type input "people"
click at [412, 259] on input "text" at bounding box center [430, 259] width 80 height 10
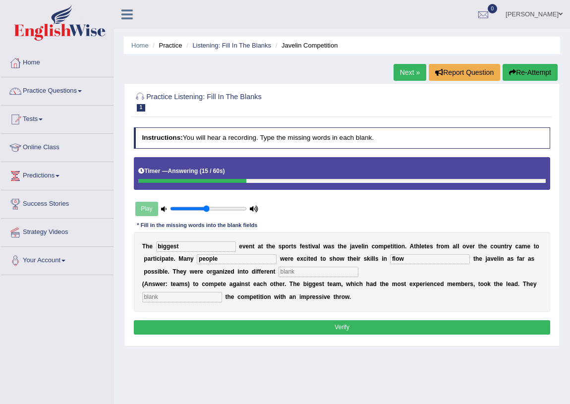
type input "flow"
click at [339, 272] on input "text" at bounding box center [319, 272] width 80 height 10
drag, startPoint x: 408, startPoint y: 258, endPoint x: 391, endPoint y: 259, distance: 17.4
click at [391, 259] on div "T h e biggest e v e n t a t t h e s p o r t s f e s t i v a l w a s t h e j a v…" at bounding box center [342, 272] width 417 height 80
type input "show"
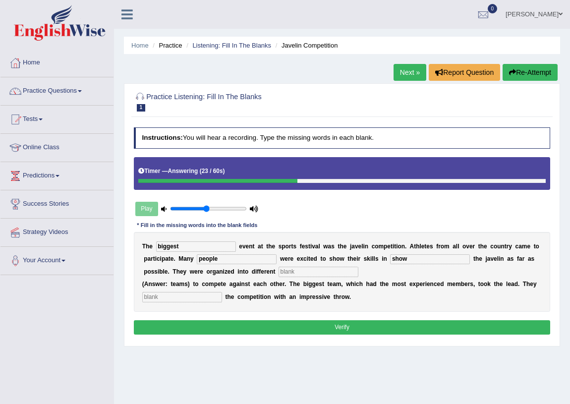
click at [347, 271] on input "text" at bounding box center [319, 272] width 80 height 10
type input "compete"
click at [184, 299] on input "text" at bounding box center [182, 297] width 80 height 10
type input "started"
click at [218, 335] on div "Instructions: You will hear a recording. Type the missing words in each blank. …" at bounding box center [341, 233] width 421 height 218
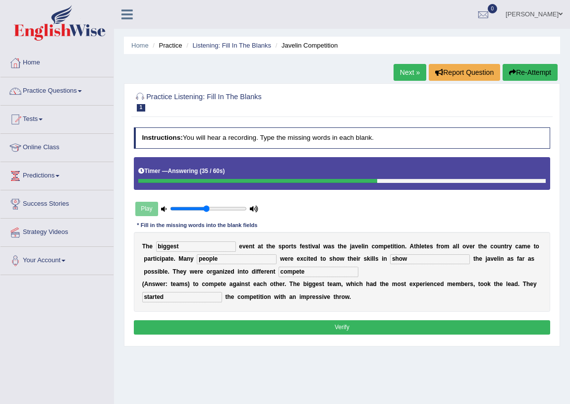
click at [220, 323] on button "Verify" at bounding box center [342, 327] width 417 height 14
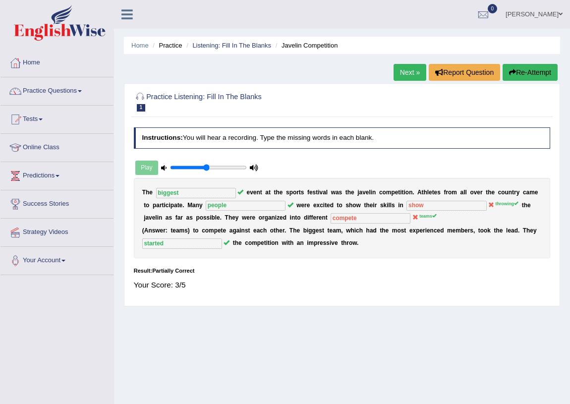
click at [412, 76] on link "Next »" at bounding box center [410, 72] width 33 height 17
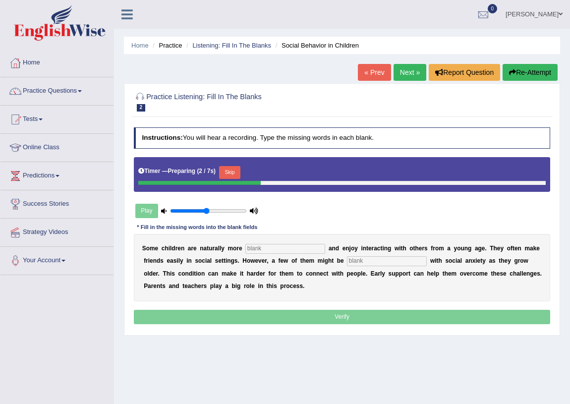
click at [253, 251] on input "text" at bounding box center [286, 249] width 80 height 10
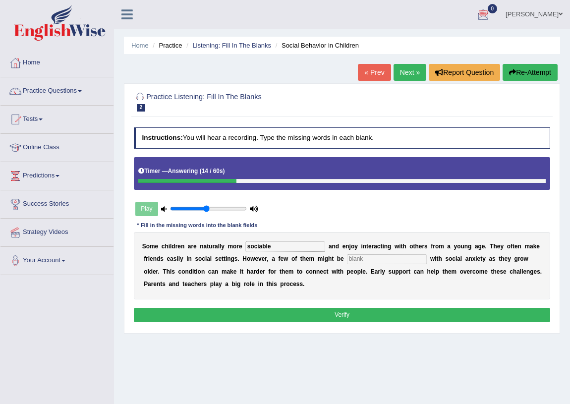
type input "sociable"
click at [339, 258] on b "b" at bounding box center [338, 258] width 3 height 7
click at [352, 262] on input "text" at bounding box center [387, 259] width 80 height 10
type input "diagnosis"
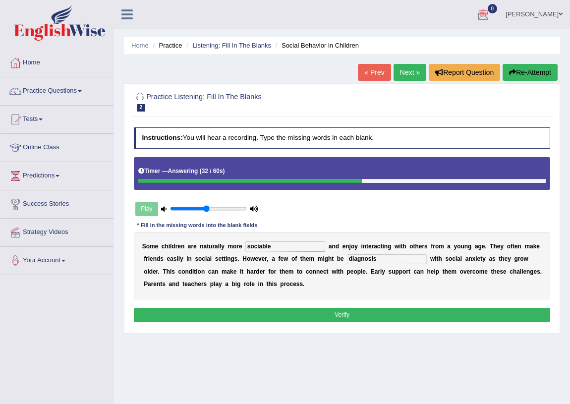
click at [362, 311] on button "Verify" at bounding box center [342, 315] width 417 height 14
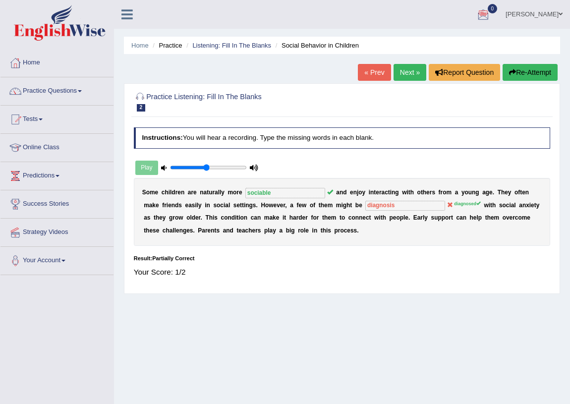
click at [410, 68] on link "Next »" at bounding box center [410, 72] width 33 height 17
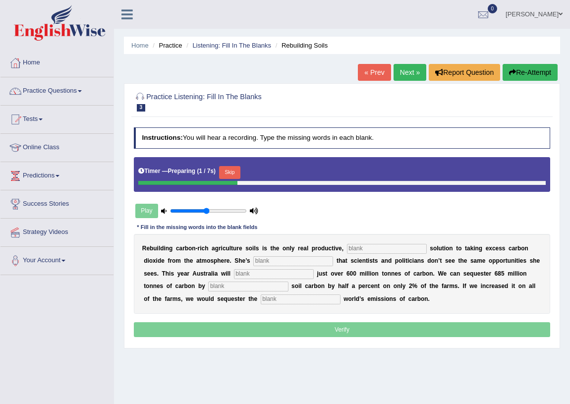
click at [363, 246] on input "text" at bounding box center [387, 249] width 80 height 10
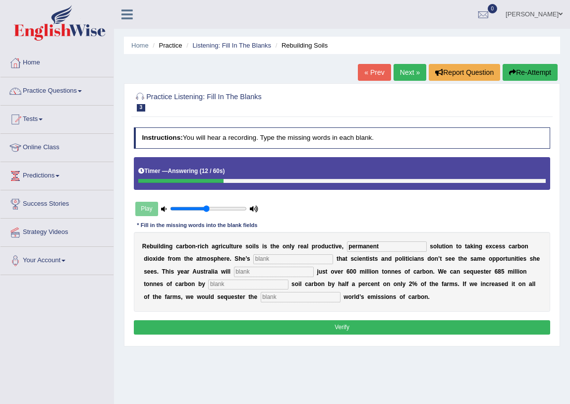
type input "permanent"
click at [273, 261] on input "text" at bounding box center [293, 259] width 80 height 10
type input "furstrated"
click at [271, 265] on div "R e b u i l d i n g c a r b o n - r i c h a g r i c u l t u r e s o i l s i s t…" at bounding box center [342, 272] width 417 height 80
click at [280, 271] on input "text" at bounding box center [274, 272] width 80 height 10
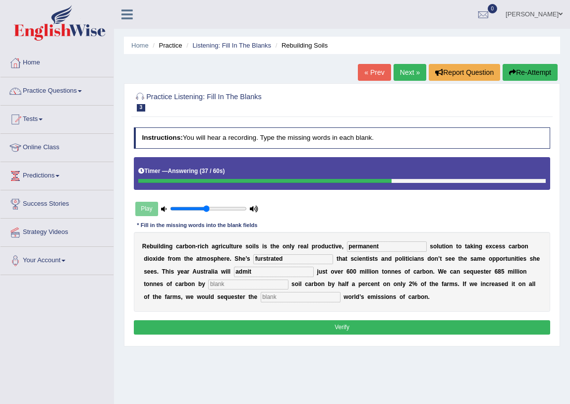
type input "admit"
click at [274, 286] on input "text" at bounding box center [248, 285] width 80 height 10
type input "increasing"
click at [278, 299] on input "text" at bounding box center [301, 297] width 80 height 10
type input "whole"
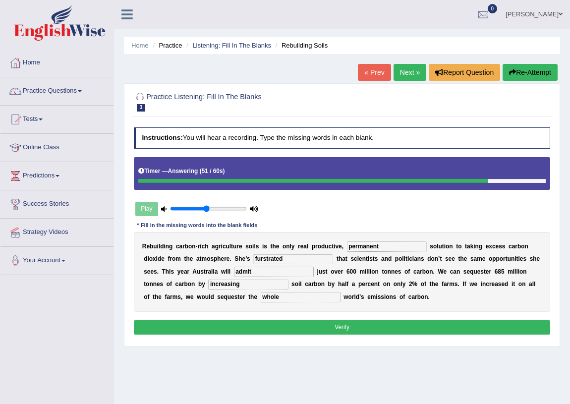
click at [341, 328] on button "Verify" at bounding box center [342, 327] width 417 height 14
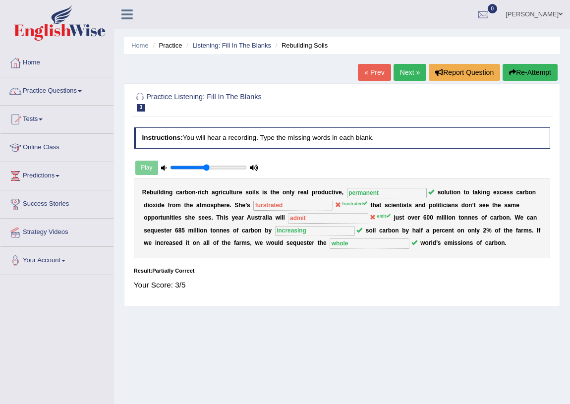
click at [412, 67] on link "Next »" at bounding box center [410, 72] width 33 height 17
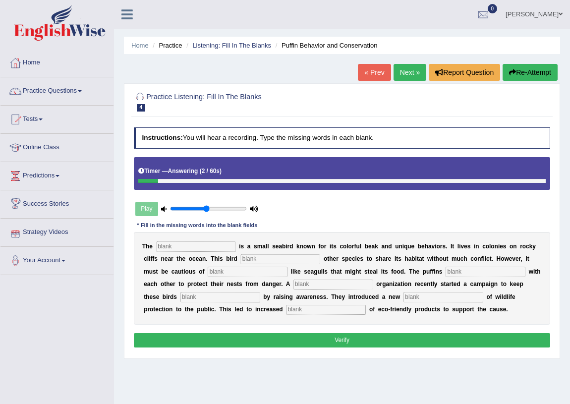
click at [210, 247] on input "text" at bounding box center [196, 247] width 80 height 10
type input "puffin"
click at [259, 258] on input "text" at bounding box center [281, 259] width 80 height 10
type input "allows"
click at [244, 276] on input "text" at bounding box center [248, 272] width 80 height 10
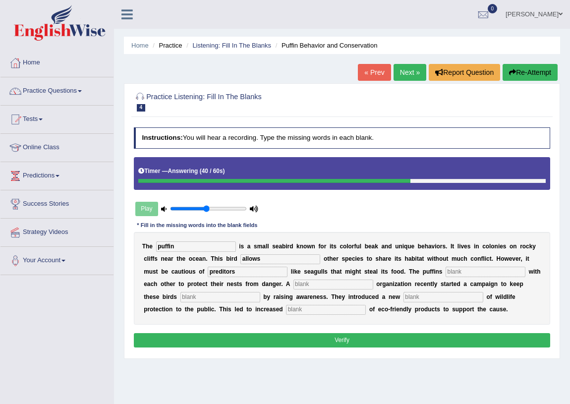
type input "preditors"
click at [499, 274] on input "text" at bounding box center [486, 272] width 80 height 10
type input "cooperate"
click at [367, 283] on input "text" at bounding box center [334, 285] width 80 height 10
type input "d"
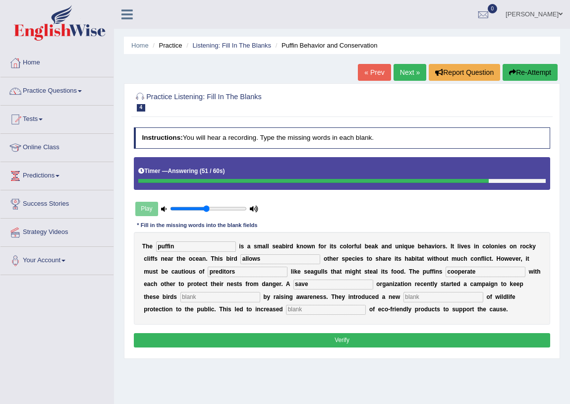
type input "save"
click at [224, 301] on input "text" at bounding box center [221, 297] width 80 height 10
type input "conception"
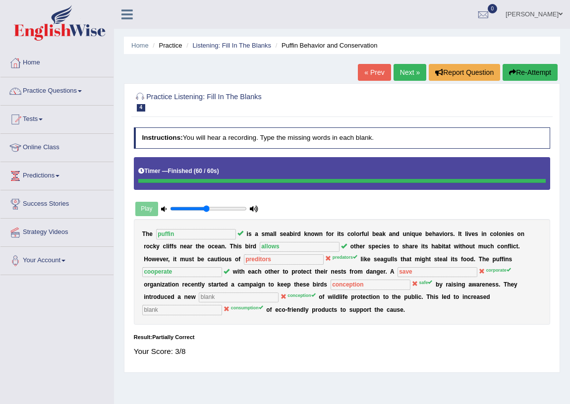
click at [402, 73] on link "Next »" at bounding box center [410, 72] width 33 height 17
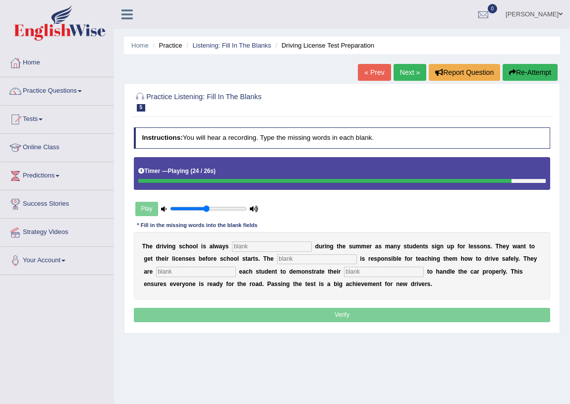
click at [285, 247] on input "text" at bounding box center [272, 247] width 80 height 10
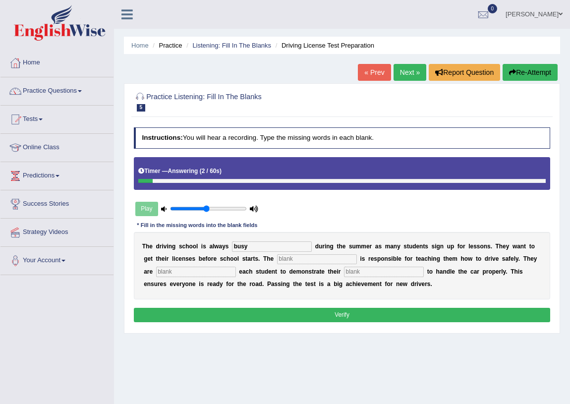
type input "busy"
click at [290, 260] on input "text" at bounding box center [317, 259] width 80 height 10
type input "instructor"
click at [219, 273] on input "text" at bounding box center [196, 272] width 80 height 10
type input "requring"
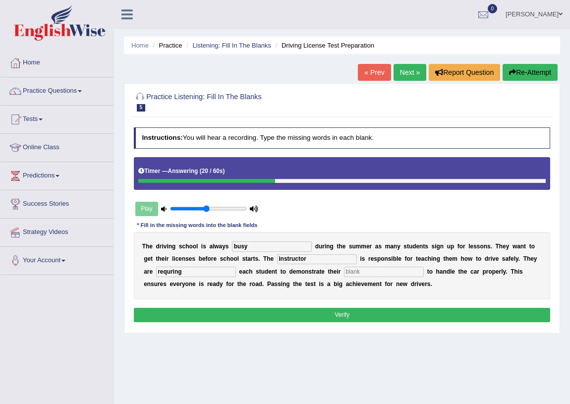
click at [367, 271] on input "text" at bounding box center [384, 272] width 80 height 10
type input "ability"
click at [162, 272] on input "requring" at bounding box center [196, 272] width 80 height 10
click at [184, 273] on input "requring" at bounding box center [196, 272] width 80 height 10
click at [180, 308] on button "Verify" at bounding box center [342, 315] width 417 height 14
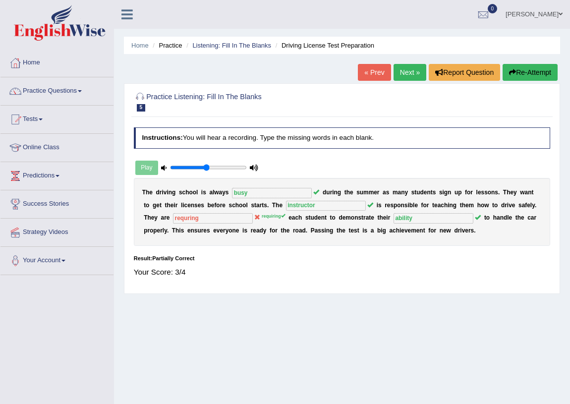
click at [403, 69] on link "Next »" at bounding box center [410, 72] width 33 height 17
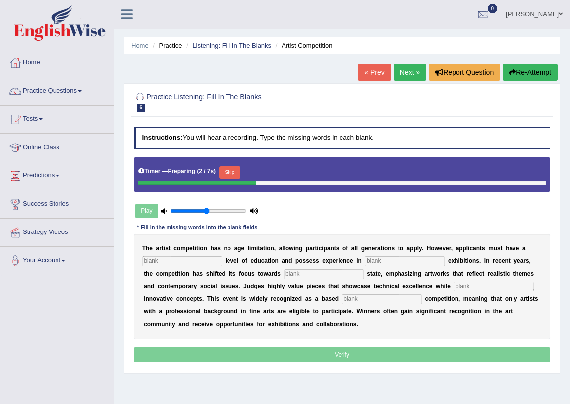
click at [162, 262] on input "text" at bounding box center [182, 261] width 80 height 10
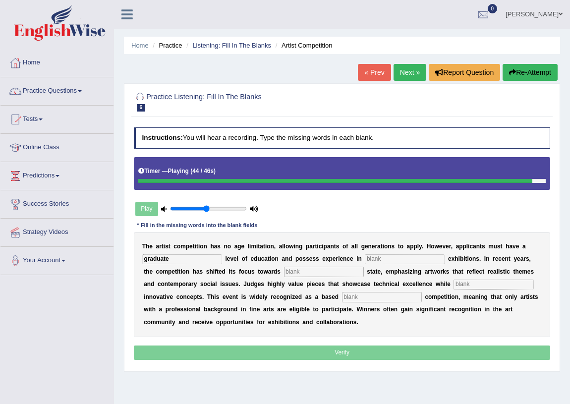
type input "graduate"
click at [381, 261] on input "text" at bounding box center [405, 259] width 80 height 10
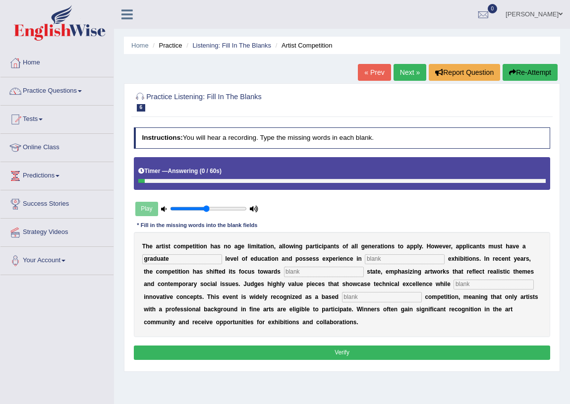
type input "c"
type input "sculpture"
click at [310, 276] on input "text" at bounding box center [324, 272] width 80 height 10
type input "real"
click at [464, 281] on input "text" at bounding box center [494, 285] width 80 height 10
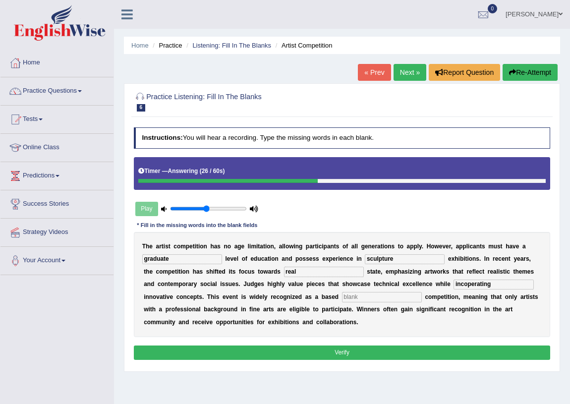
click at [466, 285] on input "incoperating" at bounding box center [494, 285] width 80 height 10
type input "incoperating"
click at [410, 296] on input "text" at bounding box center [382, 297] width 80 height 10
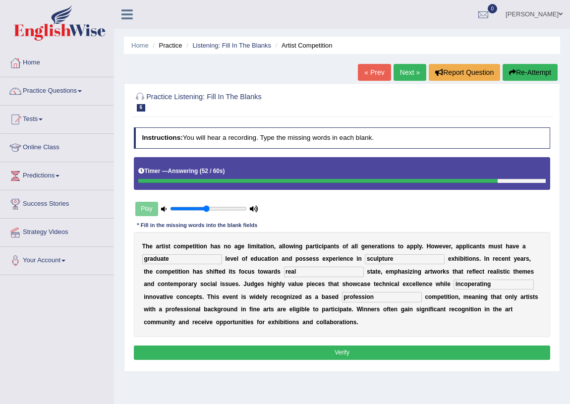
type input "profession"
click at [466, 282] on input "incoperating" at bounding box center [494, 285] width 80 height 10
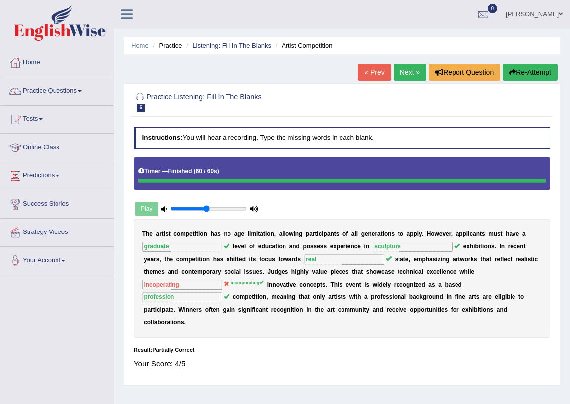
click at [409, 71] on link "Next »" at bounding box center [410, 72] width 33 height 17
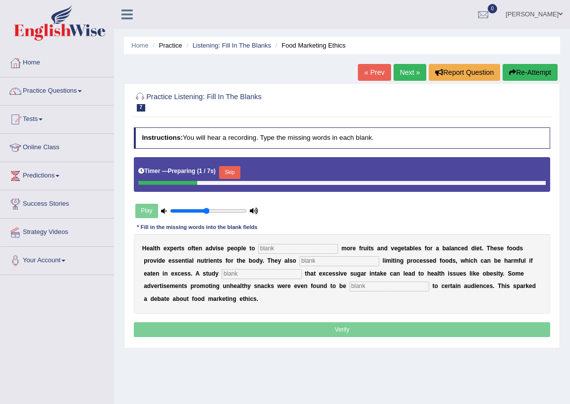
click at [258, 249] on input "text" at bounding box center [298, 249] width 80 height 10
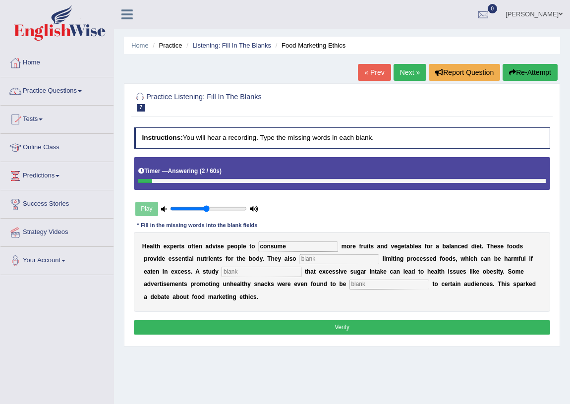
type input "consume"
click at [323, 261] on input "text" at bounding box center [340, 259] width 80 height 10
type input "recommended"
click at [265, 273] on input "text" at bounding box center [262, 272] width 80 height 10
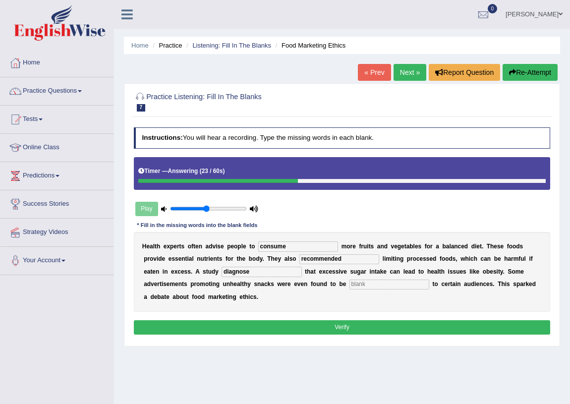
type input "diagnose"
click at [421, 287] on input "text" at bounding box center [390, 285] width 80 height 10
type input "offensive"
click at [312, 260] on input "recommended" at bounding box center [340, 259] width 80 height 10
click at [311, 262] on input "recommended" at bounding box center [340, 259] width 80 height 10
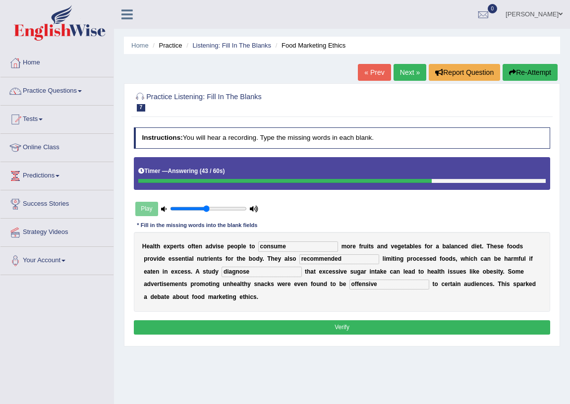
click at [329, 323] on button "Verify" at bounding box center [342, 327] width 417 height 14
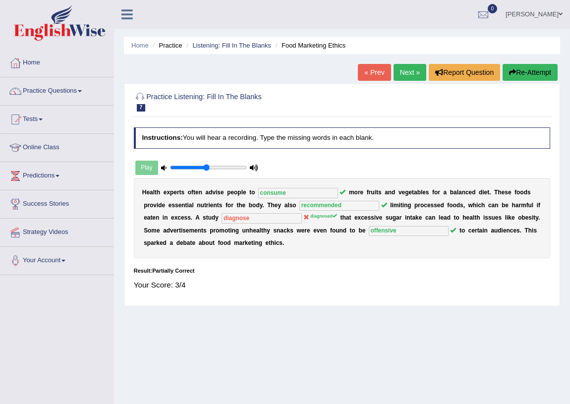
click at [407, 71] on link "Next »" at bounding box center [410, 72] width 33 height 17
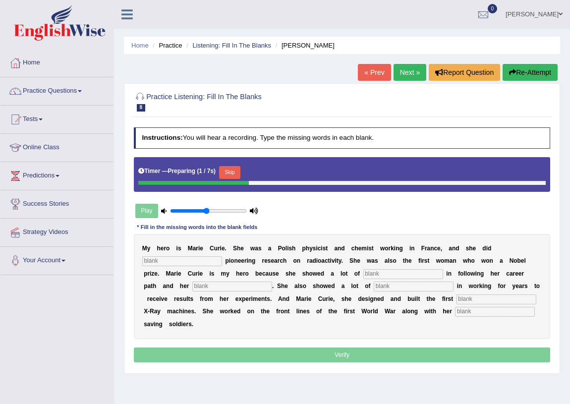
click at [178, 261] on input "text" at bounding box center [182, 261] width 80 height 10
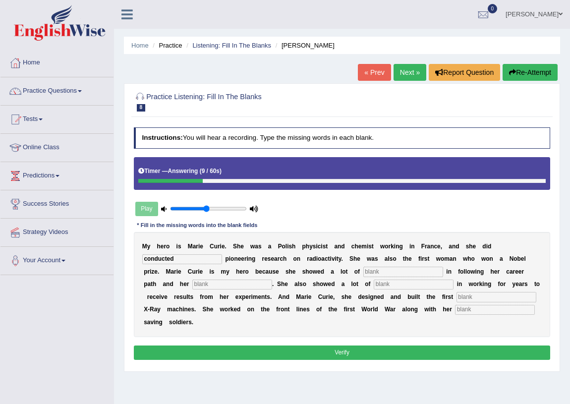
type input "conducted"
click at [410, 274] on input "text" at bounding box center [404, 272] width 80 height 10
type input "determination"
click at [404, 285] on input "text" at bounding box center [414, 285] width 80 height 10
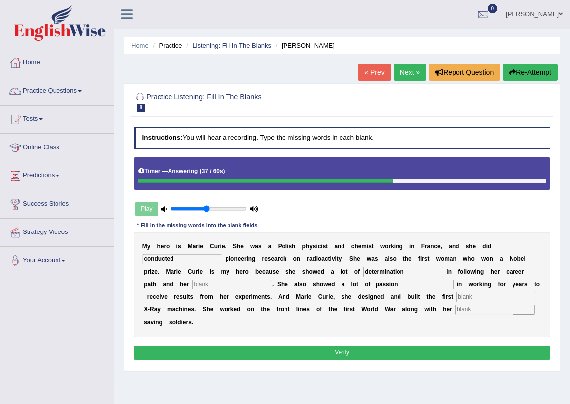
type input "passion"
click at [200, 284] on input "text" at bounding box center [232, 285] width 80 height 10
type input "passion"
click at [457, 302] on input "text" at bounding box center [497, 297] width 80 height 10
type input "mobile"
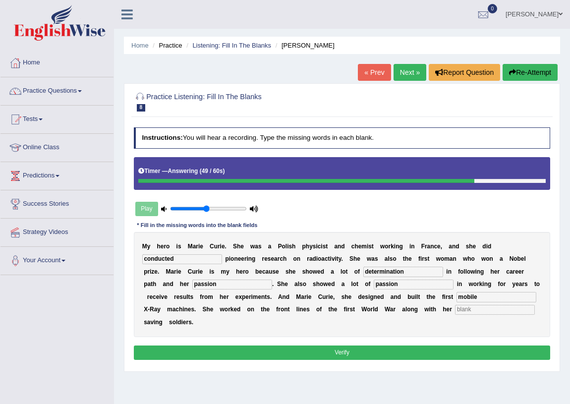
click at [455, 315] on input "text" at bounding box center [495, 310] width 80 height 10
type input "daughter"
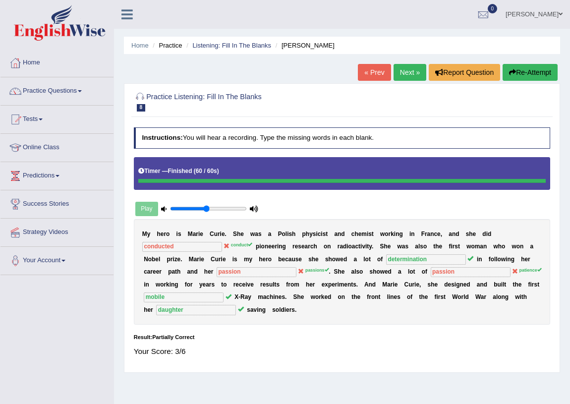
click at [402, 70] on link "Next »" at bounding box center [410, 72] width 33 height 17
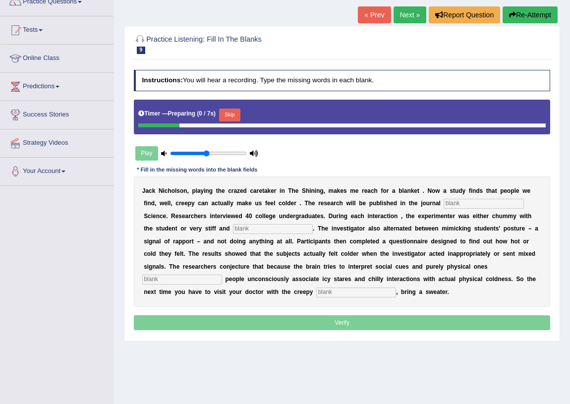
scroll to position [90, 0]
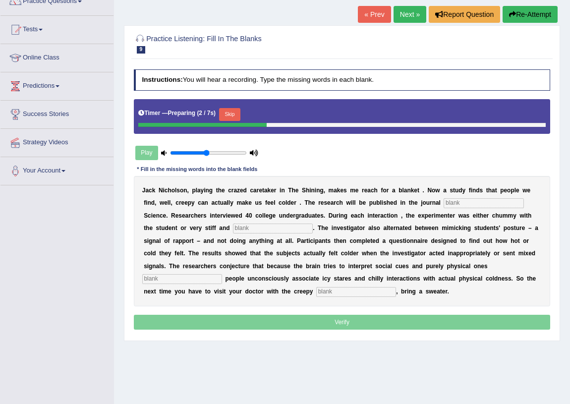
click at [466, 202] on input "text" at bounding box center [484, 203] width 80 height 10
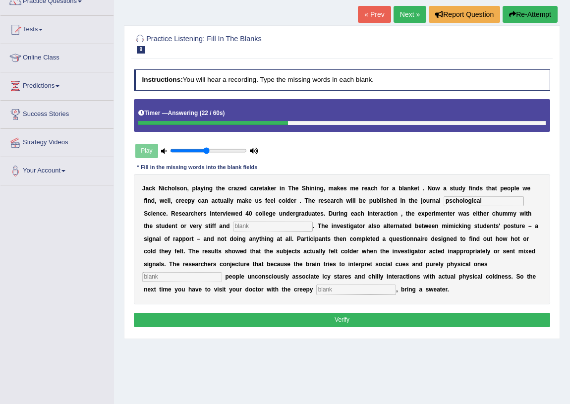
click at [448, 201] on input "pschological" at bounding box center [484, 201] width 80 height 10
click at [462, 199] on input "physchological" at bounding box center [484, 201] width 80 height 10
click at [458, 201] on input "physchological" at bounding box center [484, 201] width 80 height 10
type input "phychological"
click at [308, 226] on input "text" at bounding box center [273, 227] width 80 height 10
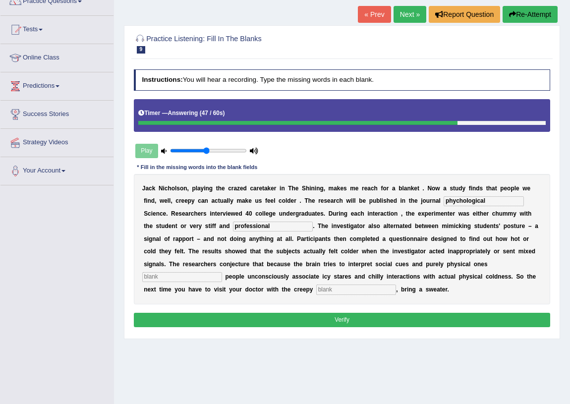
type input "professional"
click at [187, 281] on input "text" at bounding box center [182, 277] width 80 height 10
type input "symun"
click at [336, 285] on input "text" at bounding box center [356, 290] width 80 height 10
type input "recept"
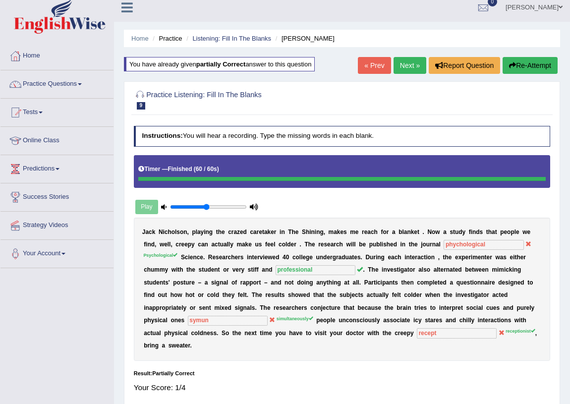
scroll to position [0, 0]
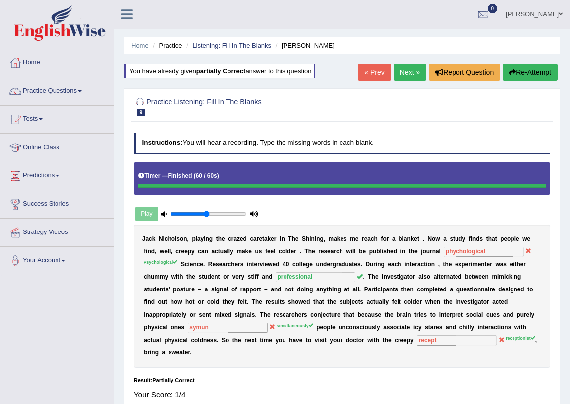
click at [404, 69] on link "Next »" at bounding box center [410, 72] width 33 height 17
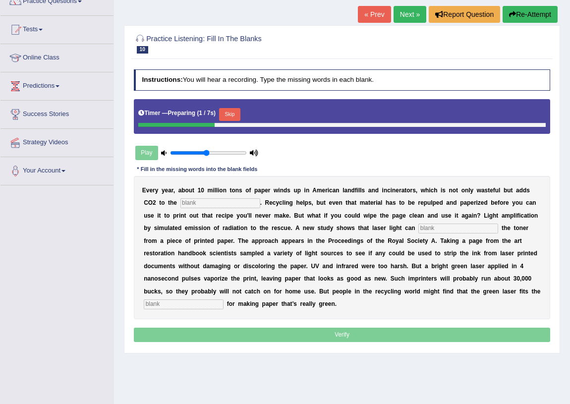
click at [236, 206] on input "text" at bounding box center [221, 203] width 80 height 10
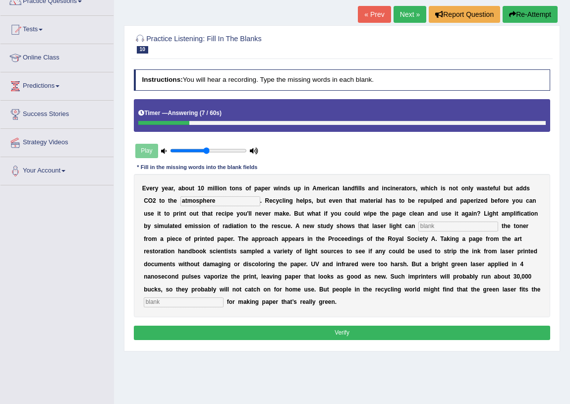
type input "atmosphere"
click at [436, 231] on input "text" at bounding box center [459, 227] width 80 height 10
type input "erase"
click at [156, 304] on input "text" at bounding box center [184, 303] width 80 height 10
type input "bill"
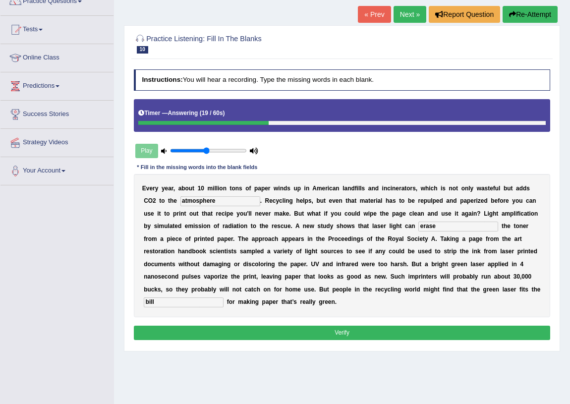
click at [168, 334] on button "Verify" at bounding box center [342, 333] width 417 height 14
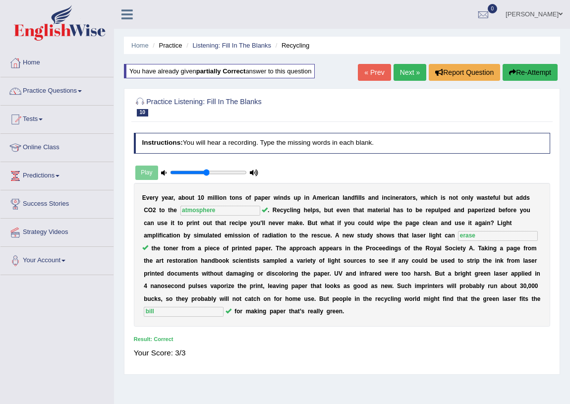
click at [399, 75] on link "Next »" at bounding box center [410, 72] width 33 height 17
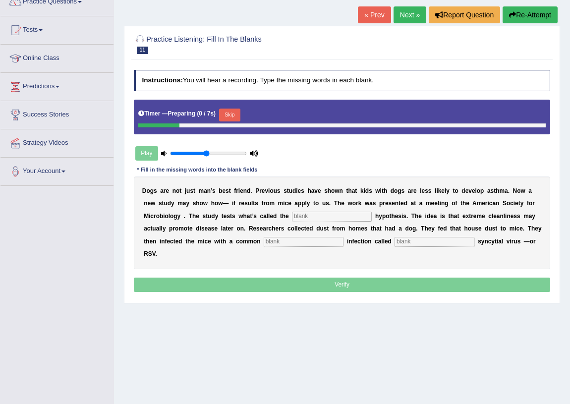
scroll to position [90, 0]
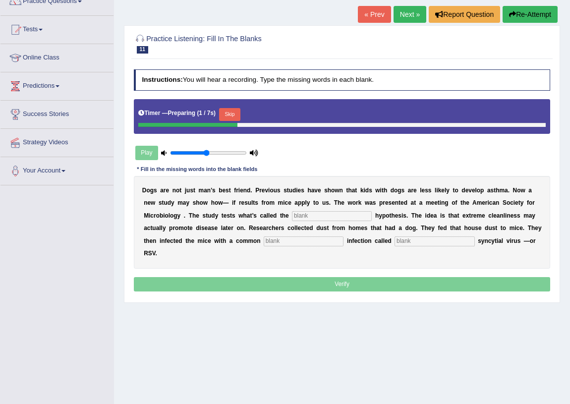
click at [329, 215] on input "text" at bounding box center [332, 216] width 80 height 10
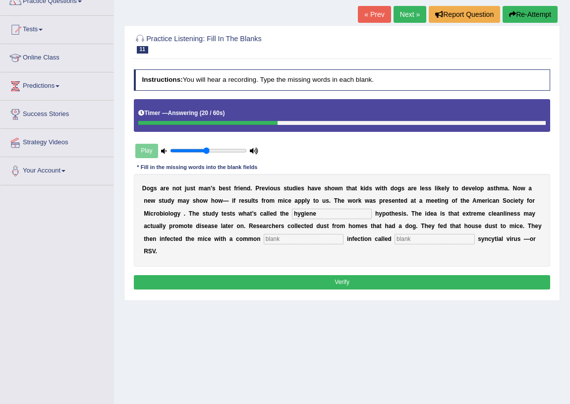
type input "hygiene"
click at [312, 241] on input "text" at bounding box center [304, 239] width 80 height 10
type input "childhood"
click at [410, 240] on input "text" at bounding box center [435, 239] width 80 height 10
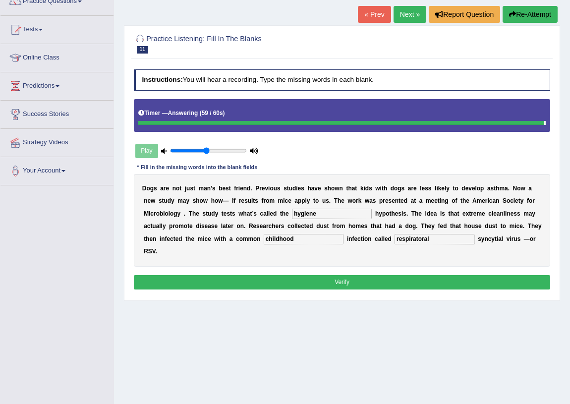
type input "respiratoral"
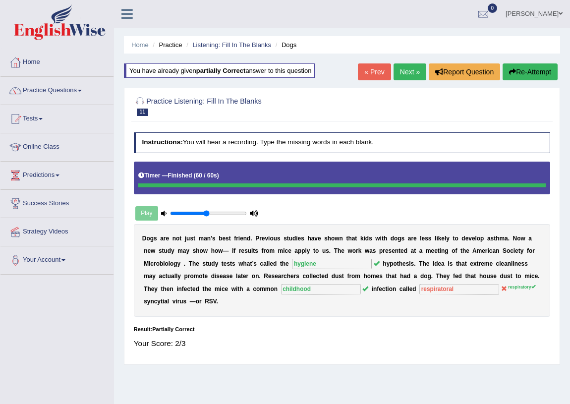
scroll to position [0, 0]
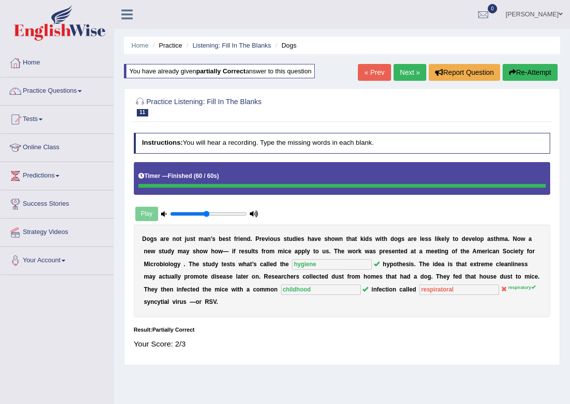
click at [410, 67] on link "Next »" at bounding box center [410, 72] width 33 height 17
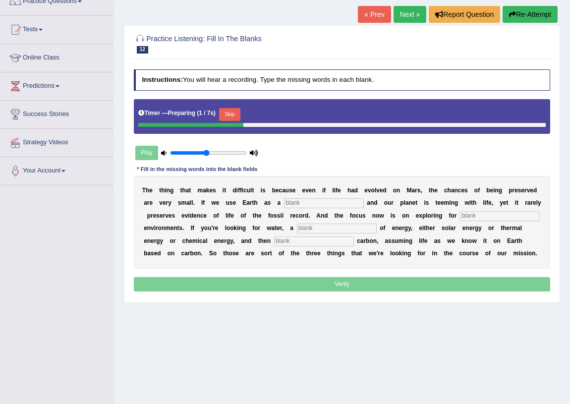
click at [305, 203] on input "text" at bounding box center [324, 203] width 80 height 10
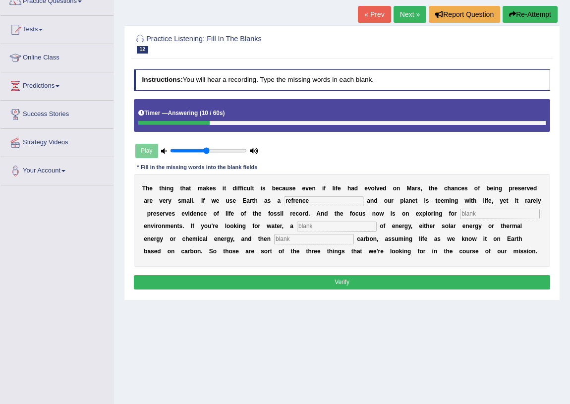
type input "refrence"
click at [460, 219] on input "text" at bounding box center [500, 214] width 80 height 10
type input "habitable"
click at [377, 223] on input "text" at bounding box center [337, 227] width 80 height 10
type input "source"
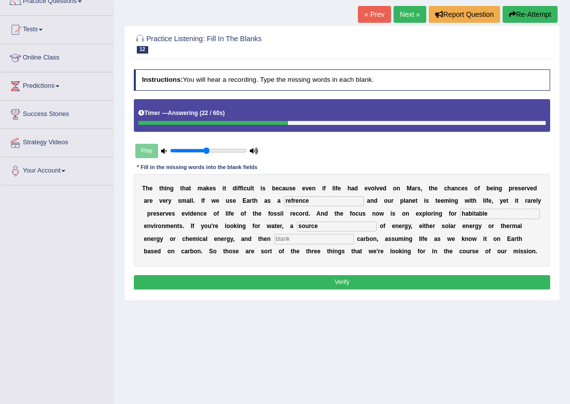
click at [353, 240] on input "text" at bounding box center [314, 239] width 80 height 10
type input "organic"
click at [312, 201] on input "refrence" at bounding box center [324, 201] width 80 height 10
click at [293, 199] on input "refrence" at bounding box center [324, 201] width 80 height 10
click at [330, 199] on input "reference" at bounding box center [324, 201] width 80 height 10
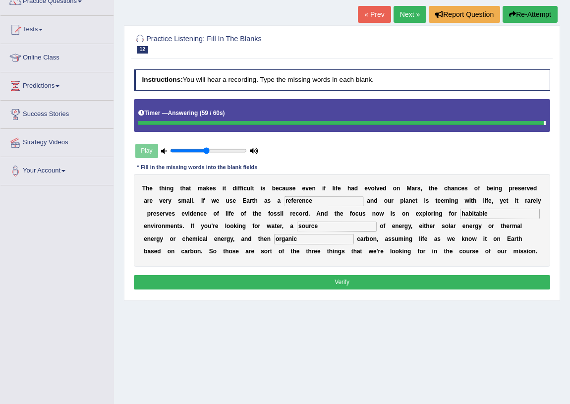
type input "reference"
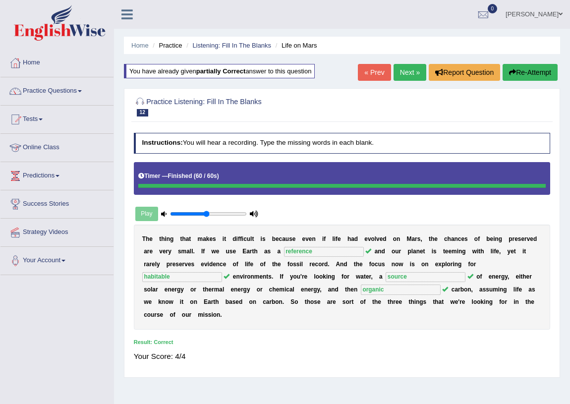
click at [412, 71] on link "Next »" at bounding box center [410, 72] width 33 height 17
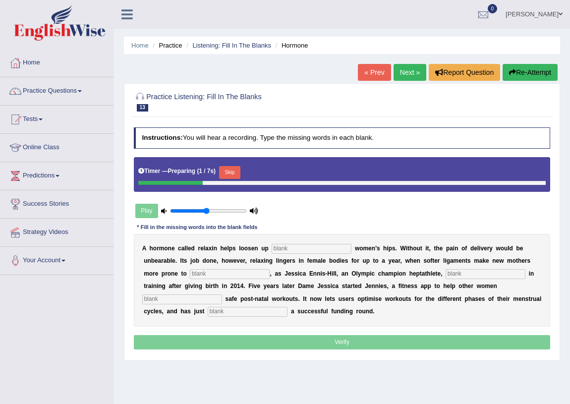
click at [278, 250] on input "text" at bounding box center [312, 249] width 80 height 10
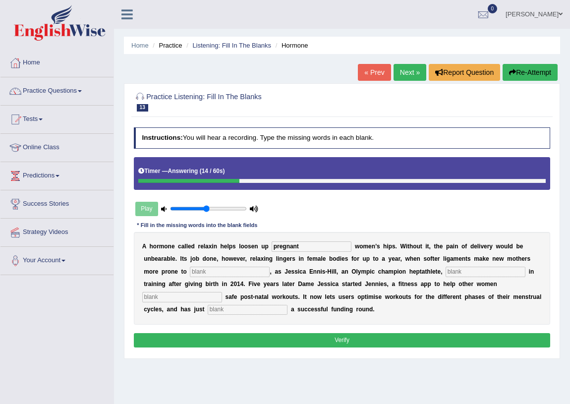
type input "pregnant"
click at [256, 270] on input "text" at bounding box center [230, 272] width 80 height 10
type input "injury"
click at [496, 269] on input "text" at bounding box center [486, 272] width 80 height 10
type input "discovered"
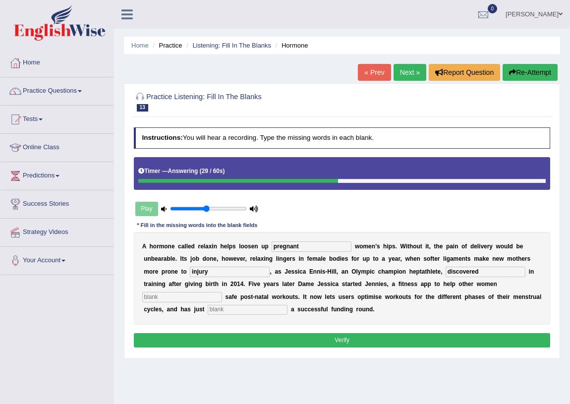
click at [182, 297] on input "text" at bounding box center [182, 297] width 80 height 10
type input "perform"
click at [255, 309] on input "text" at bounding box center [248, 310] width 80 height 10
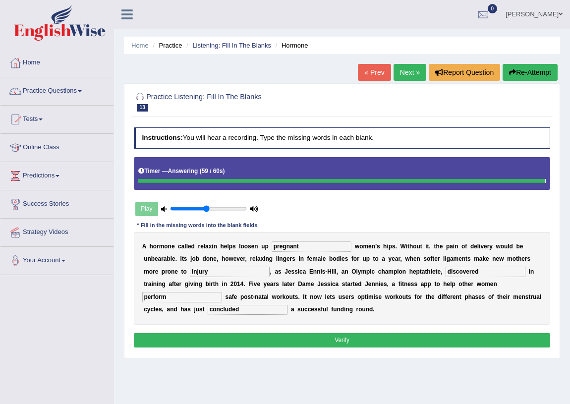
type input "concluded"
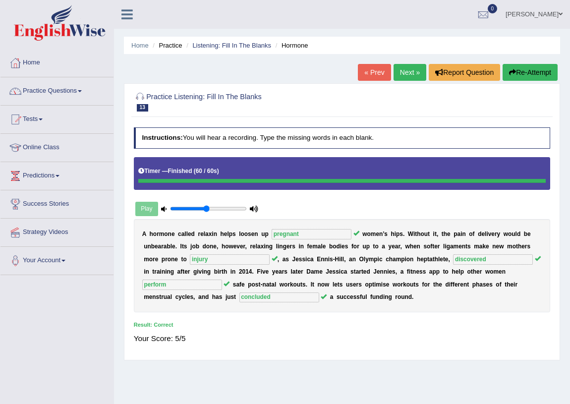
click at [84, 88] on link "Practice Questions" at bounding box center [56, 89] width 113 height 25
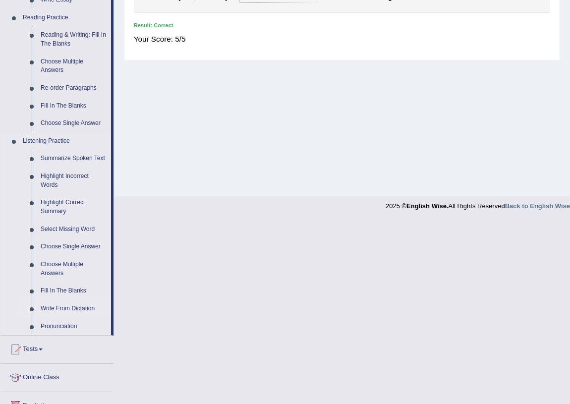
scroll to position [315, 0]
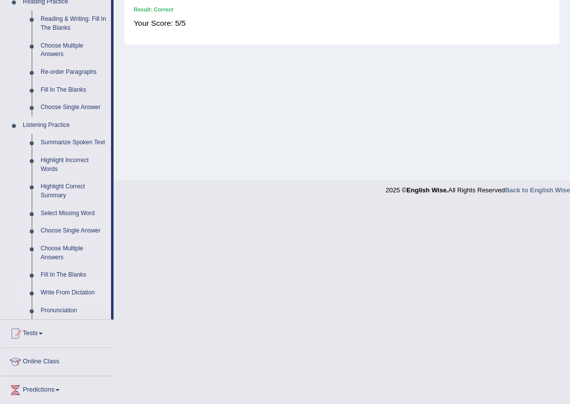
click at [69, 290] on link "Write From Dictation" at bounding box center [73, 293] width 75 height 18
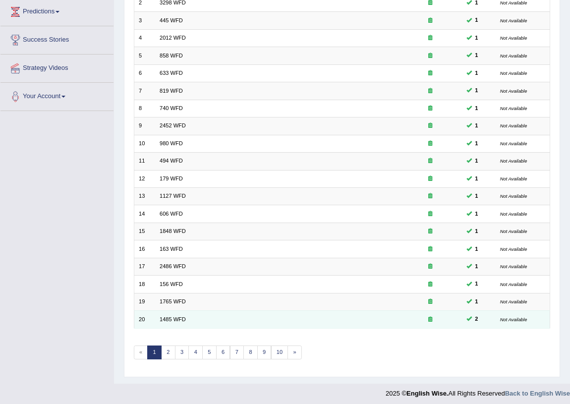
scroll to position [168, 0]
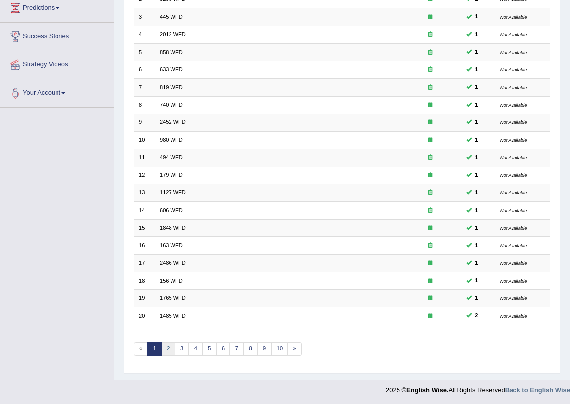
click at [168, 351] on link "2" at bounding box center [168, 349] width 14 height 14
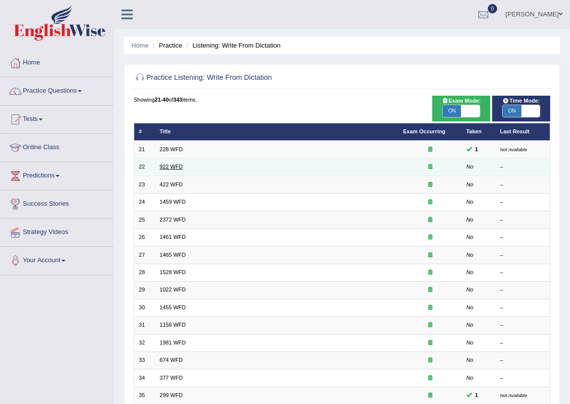
click at [170, 165] on link "922 WFD" at bounding box center [171, 167] width 23 height 6
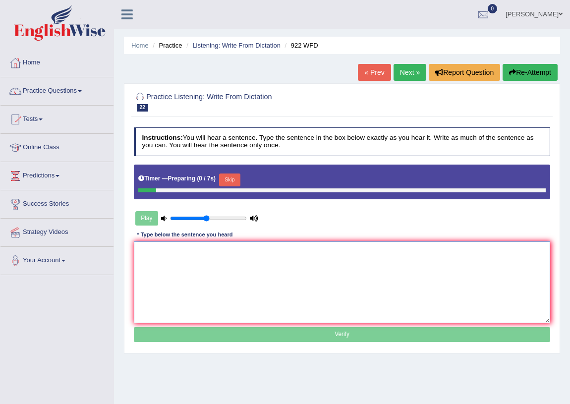
click at [161, 262] on textarea at bounding box center [342, 283] width 417 height 82
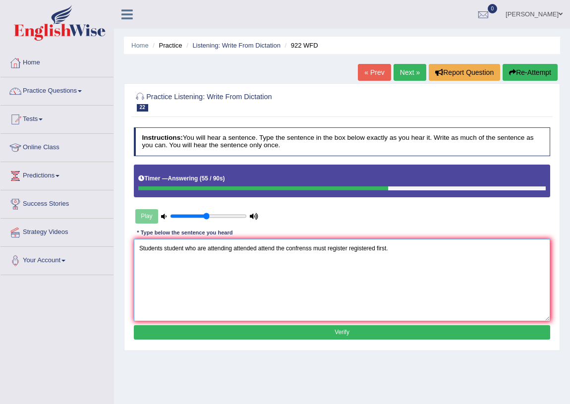
click at [312, 250] on textarea "Students student who are attending attended attend the confrenss must register …" at bounding box center [342, 280] width 417 height 82
type textarea "Students student who are attending attended attend the confrenss confrence conf…"
click at [365, 332] on button "Verify" at bounding box center [342, 332] width 417 height 14
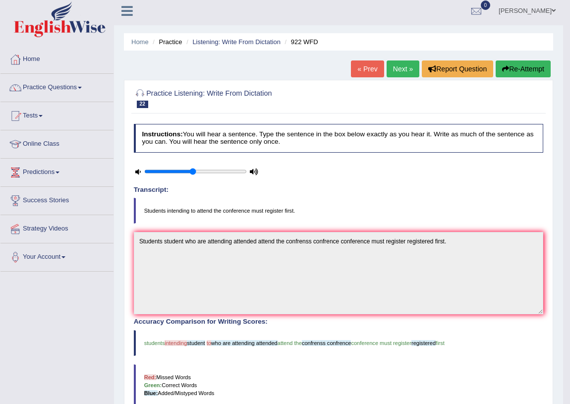
scroll to position [3, 0]
click at [402, 74] on link "Next »" at bounding box center [403, 69] width 33 height 17
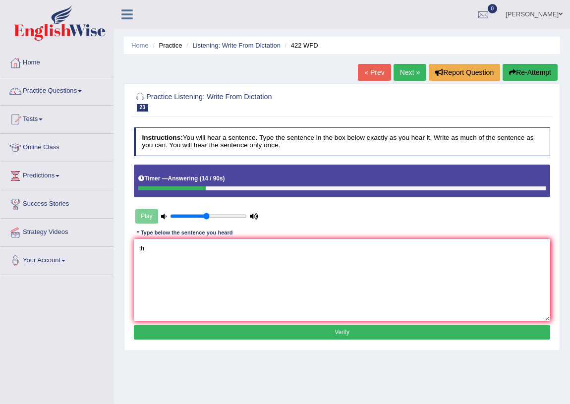
type textarea "t"
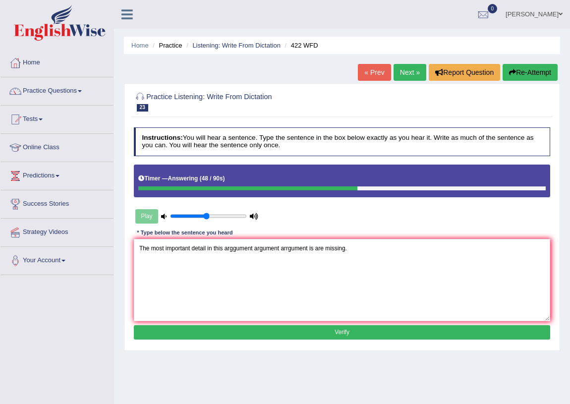
click at [206, 249] on textarea "The most important detail in this arggument argument arrgument is are missing." at bounding box center [342, 280] width 417 height 82
click at [327, 248] on textarea "The most important detail details in this arggument argument arrgument is are m…" at bounding box center [342, 280] width 417 height 82
type textarea "The most important detail details in this arggument argument arrgument arguemen…"
click at [317, 336] on button "Verify" at bounding box center [342, 332] width 417 height 14
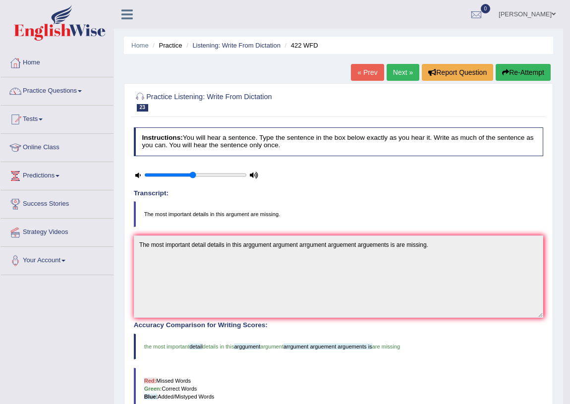
click at [402, 69] on link "Next »" at bounding box center [403, 72] width 33 height 17
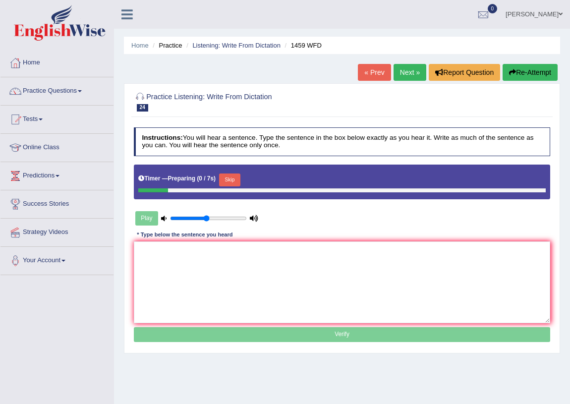
click at [194, 298] on textarea at bounding box center [342, 283] width 417 height 82
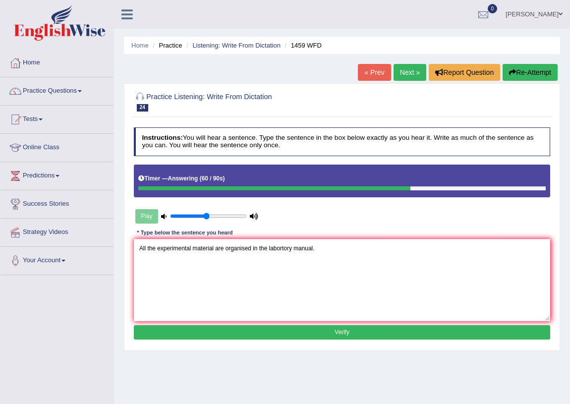
click at [213, 246] on textarea "All the experimental material are organised in the labortory manual." at bounding box center [342, 280] width 417 height 82
type textarea "All the experimental experiences material materials are organised in the labort…"
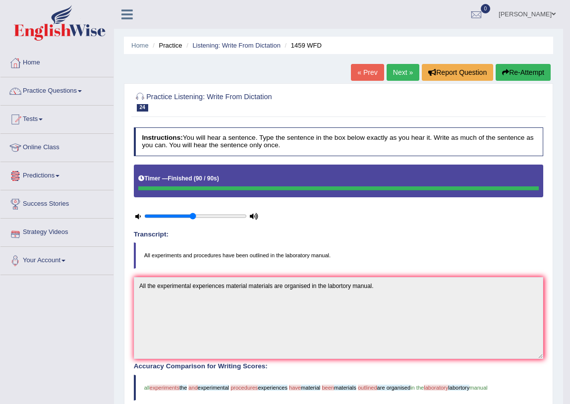
click at [388, 77] on link "Next »" at bounding box center [403, 72] width 33 height 17
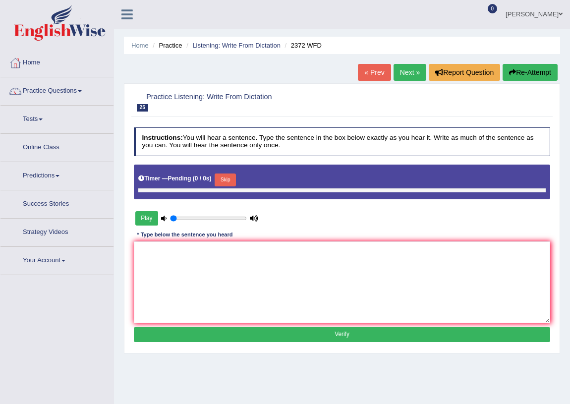
type input "0.5"
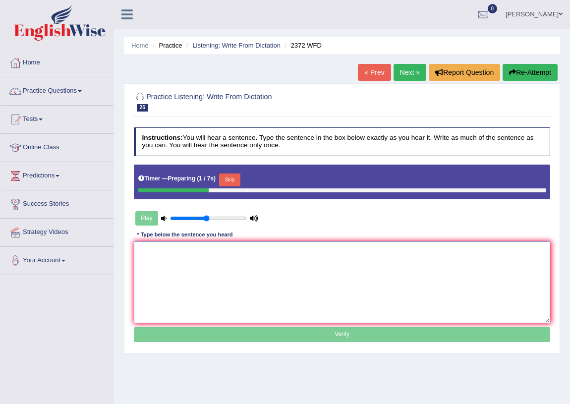
click at [257, 255] on textarea at bounding box center [342, 283] width 417 height 82
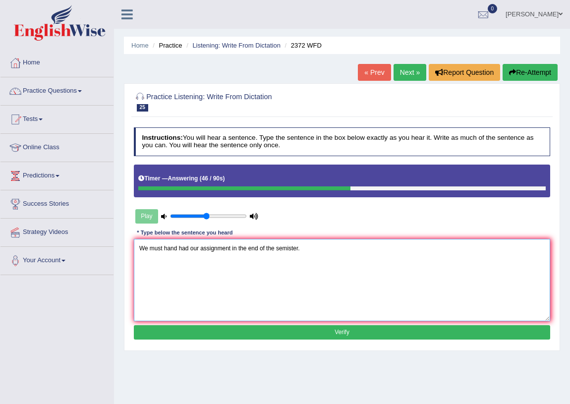
click at [231, 249] on textarea "We must hand had our assignment in the end of the semister." at bounding box center [342, 280] width 417 height 82
type textarea "We must hand had our assignment assignments in the end of the semister."
click at [188, 331] on button "Verify" at bounding box center [342, 332] width 417 height 14
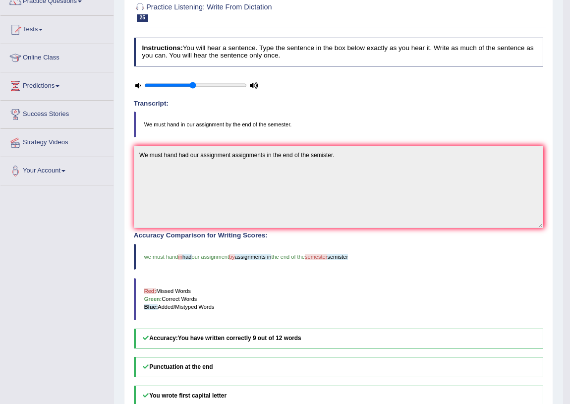
scroll to position [184, 0]
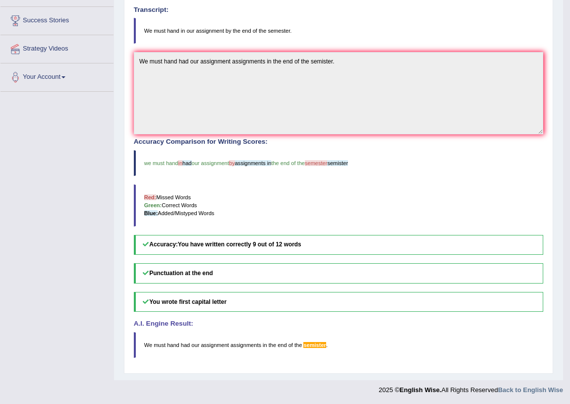
drag, startPoint x: 245, startPoint y: 398, endPoint x: 40, endPoint y: 308, distance: 224.1
click at [40, 308] on div "Toggle navigation Home Practice Questions Speaking Practice Read Aloud Repeat S…" at bounding box center [281, 108] width 563 height 584
click at [69, 212] on div "Toggle navigation Home Practice Questions Speaking Practice Read Aloud Repeat S…" at bounding box center [281, 108] width 563 height 584
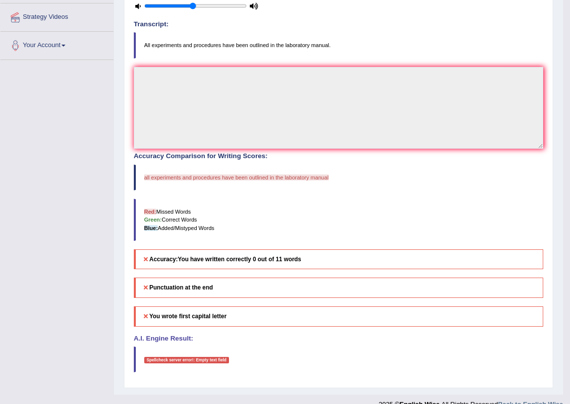
scroll to position [230, 0]
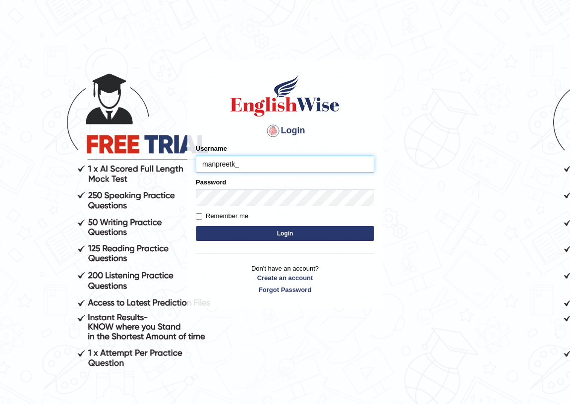
type input "manpreetk_"
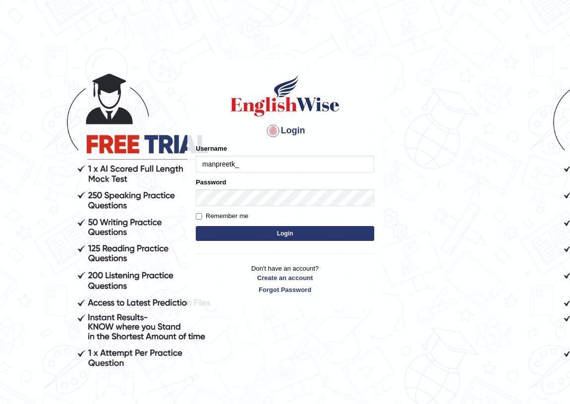
click at [241, 206] on form "Please fix the following errors: Username manpreetk_ Password Remember me Login" at bounding box center [285, 194] width 179 height 100
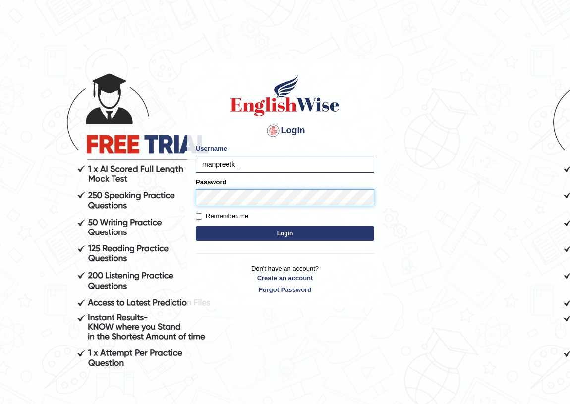
click at [196, 226] on button "Login" at bounding box center [285, 233] width 179 height 15
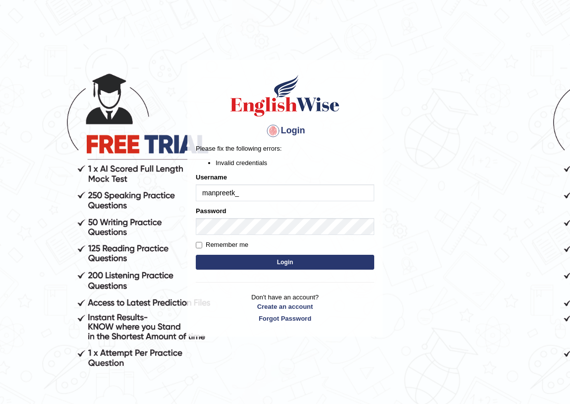
click at [248, 199] on input "manpreetk_" at bounding box center [285, 193] width 179 height 17
type input "manpreetk_parramatta"
click at [268, 266] on button "Login" at bounding box center [285, 262] width 179 height 15
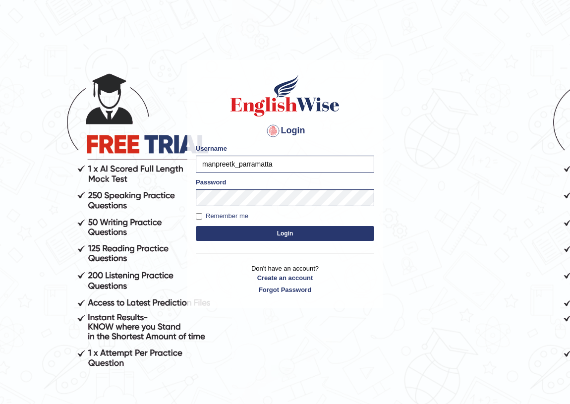
click at [283, 232] on button "Login" at bounding box center [285, 233] width 179 height 15
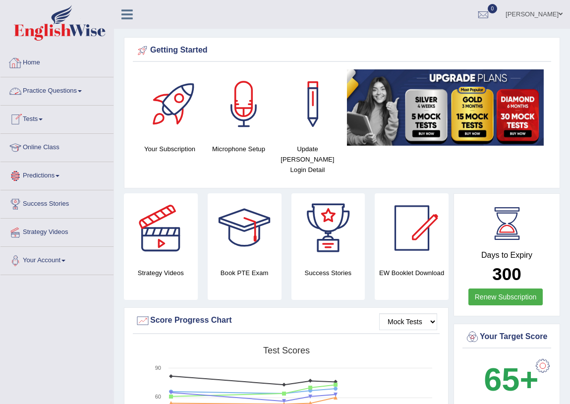
click at [45, 89] on link "Practice Questions" at bounding box center [56, 89] width 113 height 25
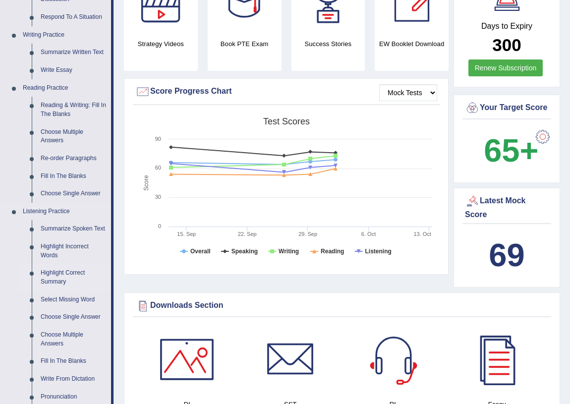
scroll to position [315, 0]
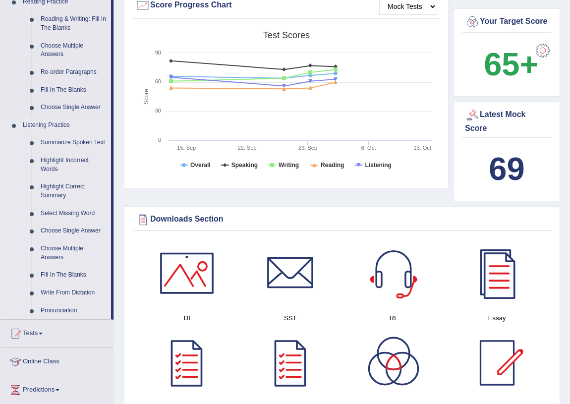
click at [56, 291] on link "Write From Dictation" at bounding box center [73, 293] width 75 height 18
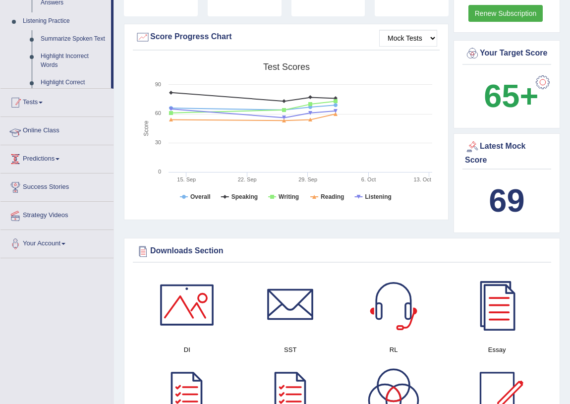
scroll to position [125, 0]
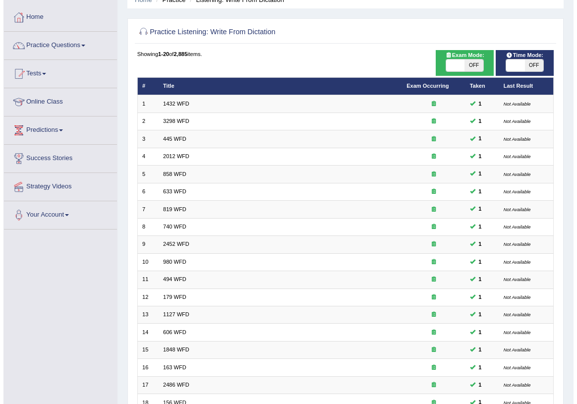
scroll to position [45, 0]
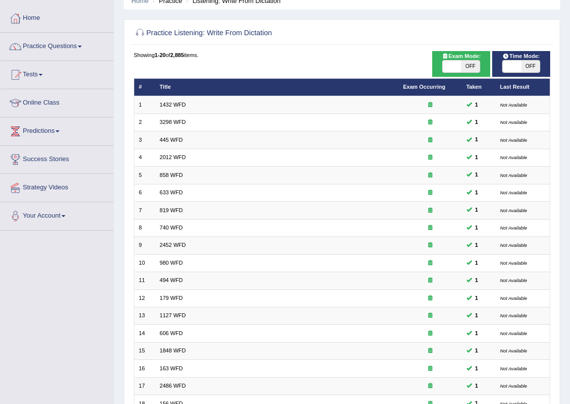
click at [461, 65] on span at bounding box center [452, 67] width 18 height 12
checkbox input "true"
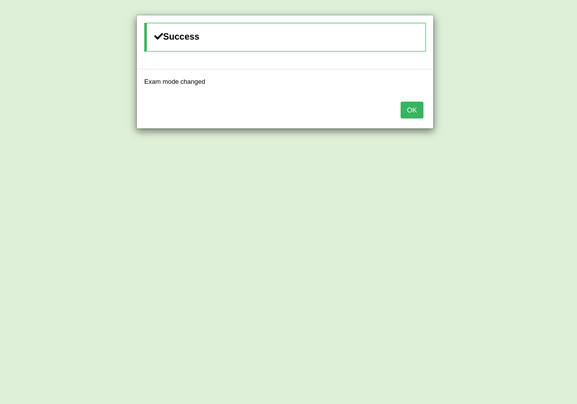
click at [423, 111] on button "OK" at bounding box center [412, 110] width 23 height 17
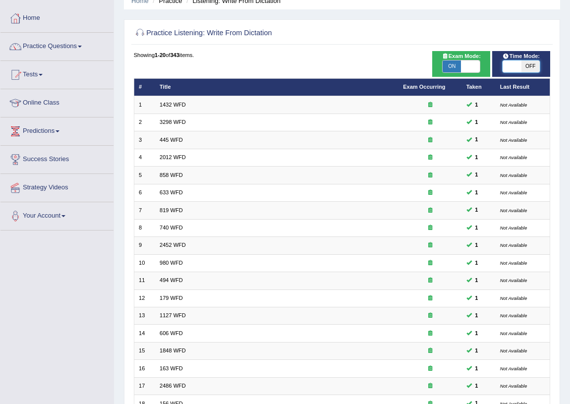
click at [505, 65] on span at bounding box center [512, 67] width 18 height 12
checkbox input "true"
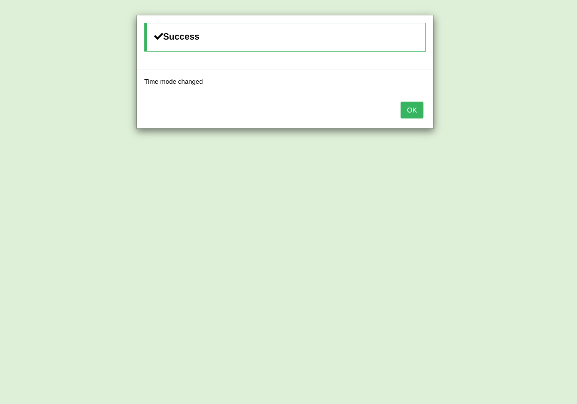
click at [412, 104] on button "OK" at bounding box center [412, 110] width 23 height 17
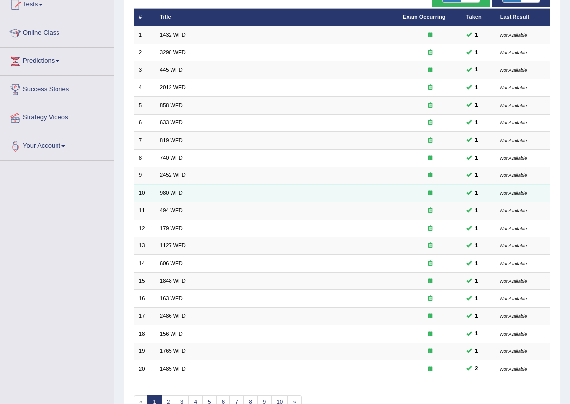
scroll to position [168, 0]
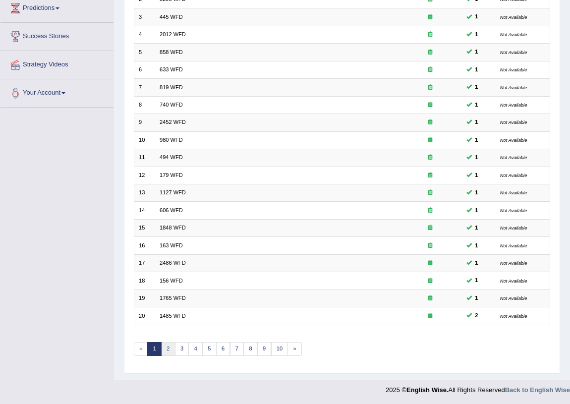
click at [168, 348] on link "2" at bounding box center [168, 349] width 14 height 14
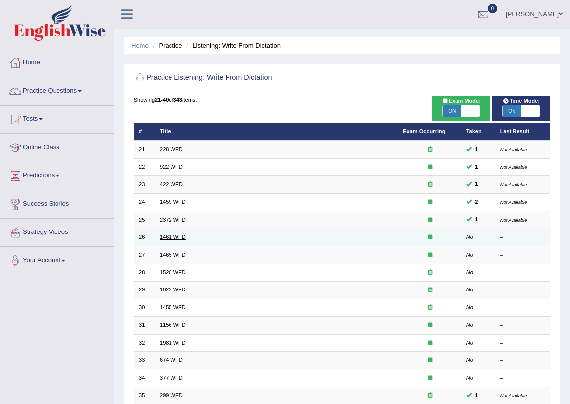
click at [168, 239] on link "1461 WFD" at bounding box center [173, 237] width 26 height 6
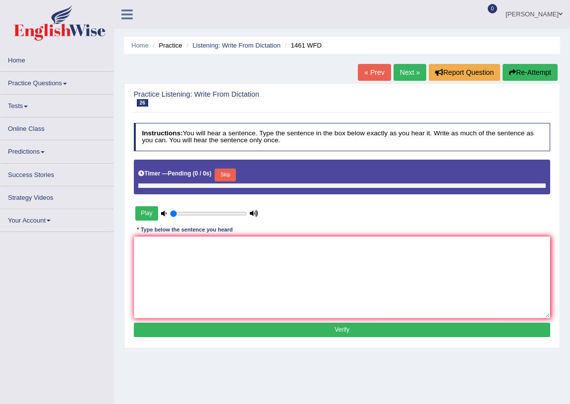
type input "0.5"
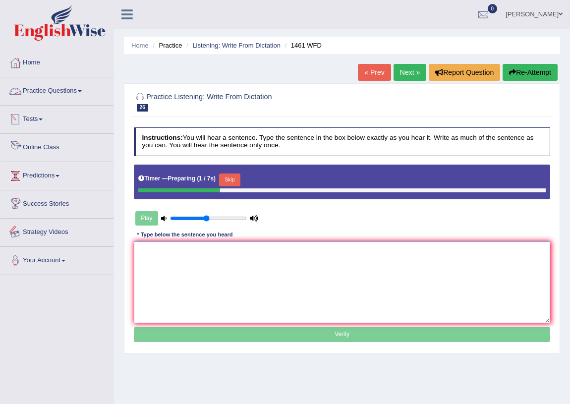
click at [195, 307] on textarea at bounding box center [342, 283] width 417 height 82
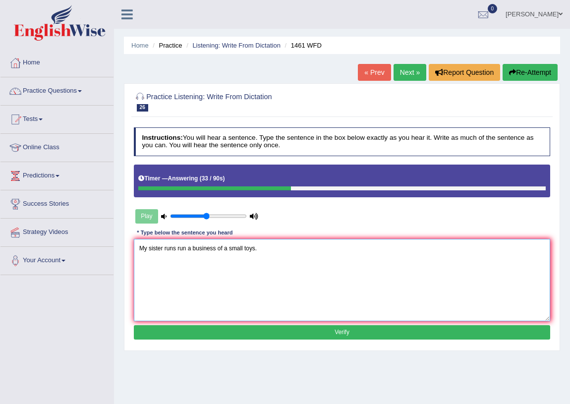
click at [243, 248] on textarea "My sister runs run a business of a small toys." at bounding box center [342, 280] width 417 height 82
type textarea "My sister runs run a business of a small toy toys."
click at [271, 327] on button "Verify" at bounding box center [342, 332] width 417 height 14
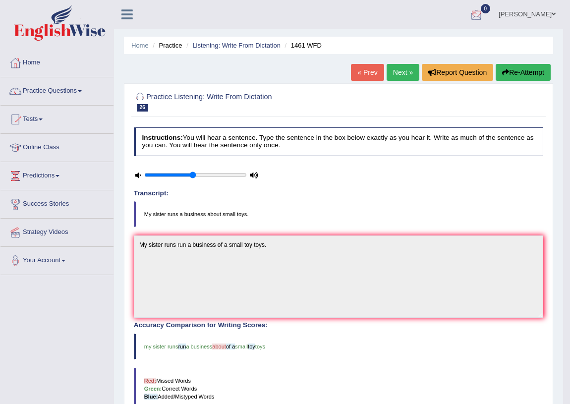
click at [406, 76] on link "Next »" at bounding box center [403, 72] width 33 height 17
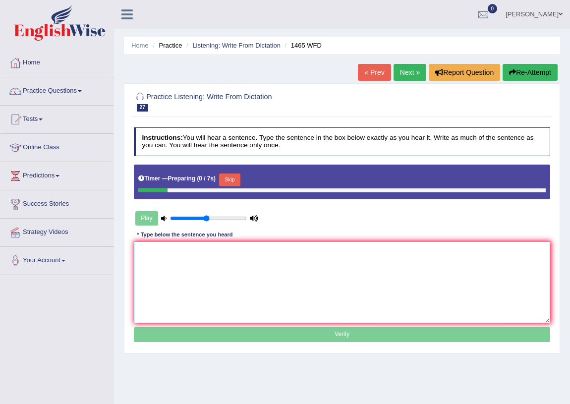
click at [378, 263] on textarea at bounding box center [342, 283] width 417 height 82
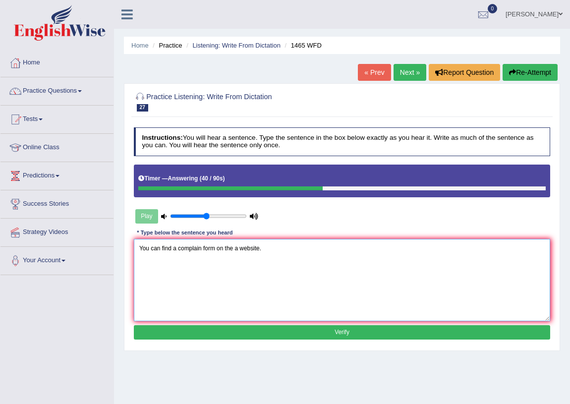
click at [203, 248] on textarea "You can find a complain form on the a website." at bounding box center [342, 280] width 417 height 82
type textarea "You can find a complain complained form on the a website."
click at [229, 336] on button "Verify" at bounding box center [342, 332] width 417 height 14
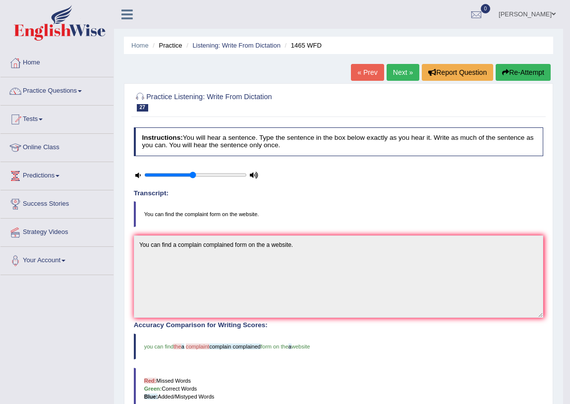
click at [391, 70] on link "Next »" at bounding box center [403, 72] width 33 height 17
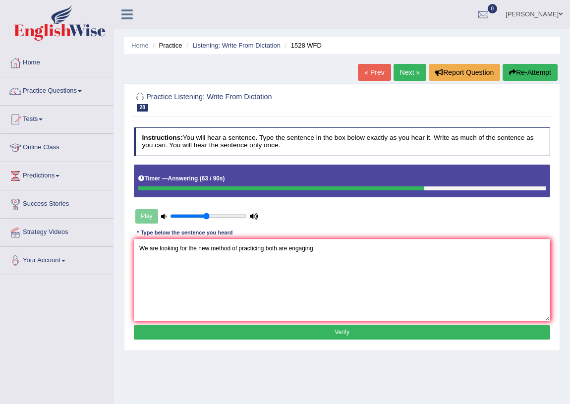
click at [284, 247] on textarea "We are looking for the new method of practicing both are engaging." at bounding box center [342, 280] width 417 height 82
click at [287, 248] on textarea "We are looking for the new method of practicing both are engaging." at bounding box center [342, 280] width 417 height 82
click at [264, 250] on textarea "We are looking for the new method of practicing both are engagging engging enga…" at bounding box center [342, 280] width 417 height 82
type textarea "We are looking for the new method of practicing practiceing both are engagging …"
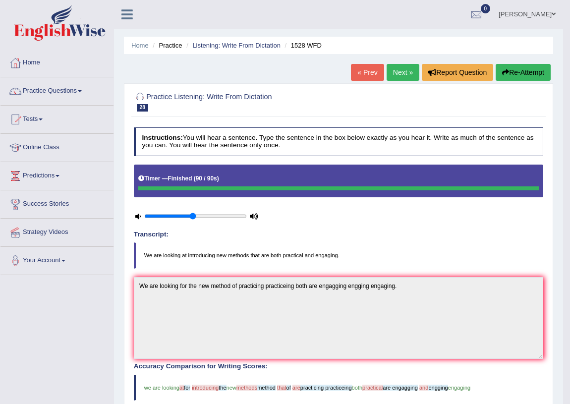
click at [392, 69] on link "Next »" at bounding box center [403, 72] width 33 height 17
